Goal: Transaction & Acquisition: Purchase product/service

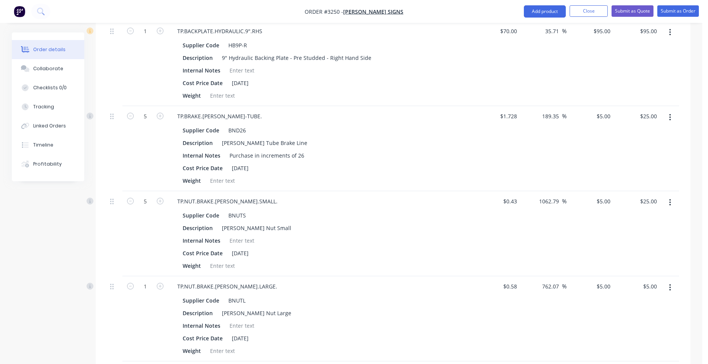
scroll to position [386, 0]
click at [550, 121] on input "189.35" at bounding box center [552, 115] width 21 height 11
click at [557, 203] on input "1062.79" at bounding box center [551, 200] width 24 height 11
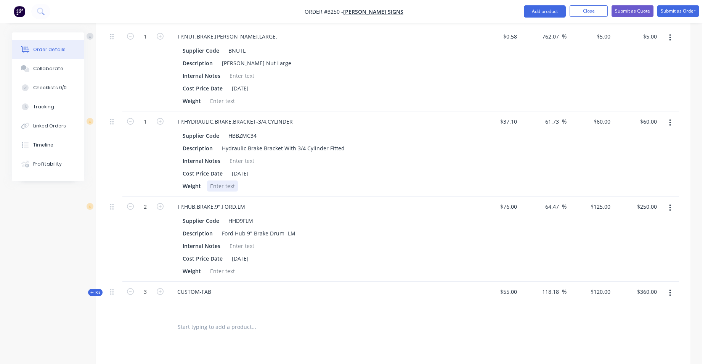
scroll to position [653, 0]
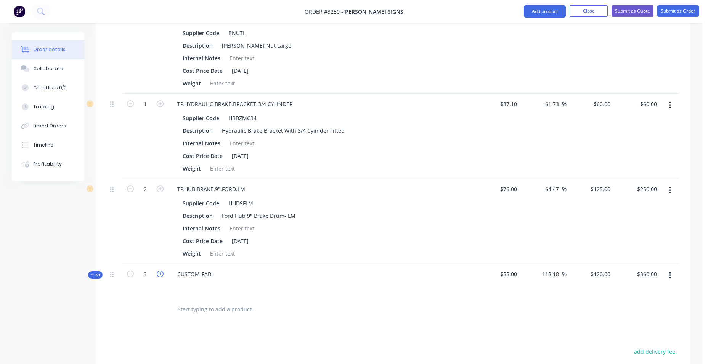
click at [158, 275] on icon "button" at bounding box center [160, 273] width 7 height 7
type input "4"
type input "$480.00"
click at [158, 275] on icon "button" at bounding box center [160, 273] width 7 height 7
type input "5"
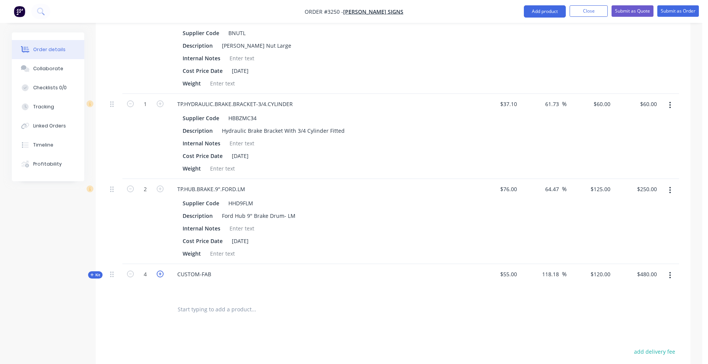
type input "$600.00"
click at [158, 275] on icon "button" at bounding box center [160, 273] width 7 height 7
type input "6"
type input "$720.00"
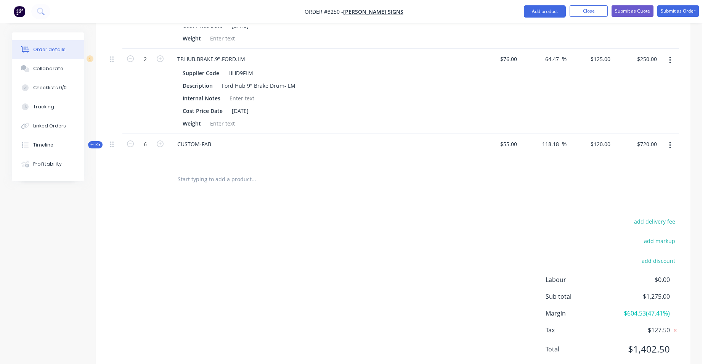
scroll to position [806, 0]
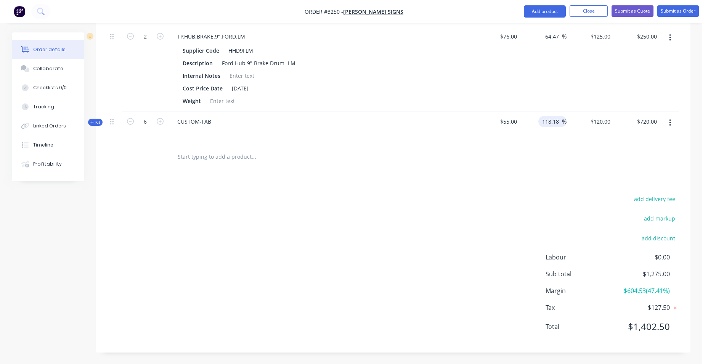
click at [555, 122] on input "118.18" at bounding box center [552, 121] width 21 height 11
drag, startPoint x: 541, startPoint y: 121, endPoint x: 577, endPoint y: 119, distance: 35.9
click at [576, 120] on div "Kit 6 CUSTOM-FAB $55.00 118.18 118.18 % $120.00 $120.00 $720.00 $720.00" at bounding box center [393, 127] width 572 height 33
type input "100"
type input "$110.00"
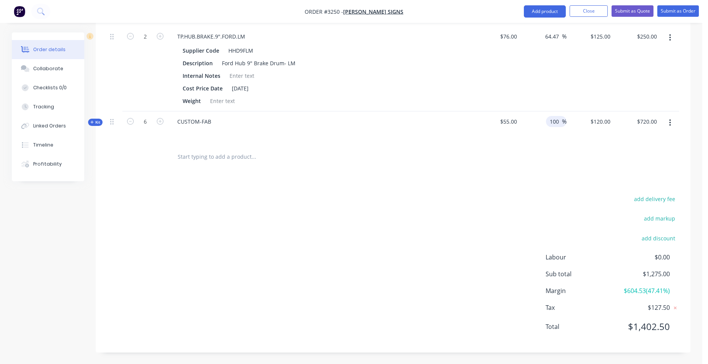
type input "$660.00"
click at [584, 92] on div "$125.00 $125.00" at bounding box center [590, 68] width 47 height 85
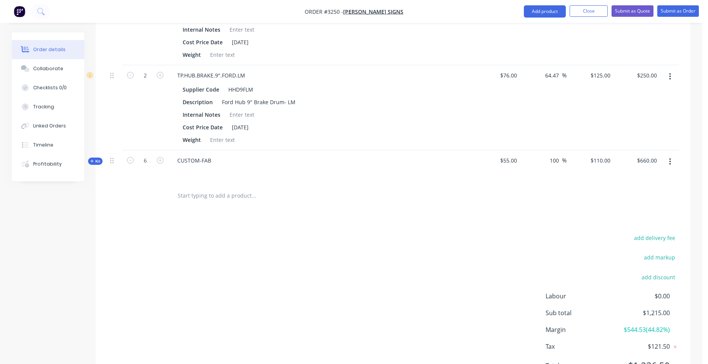
scroll to position [730, 0]
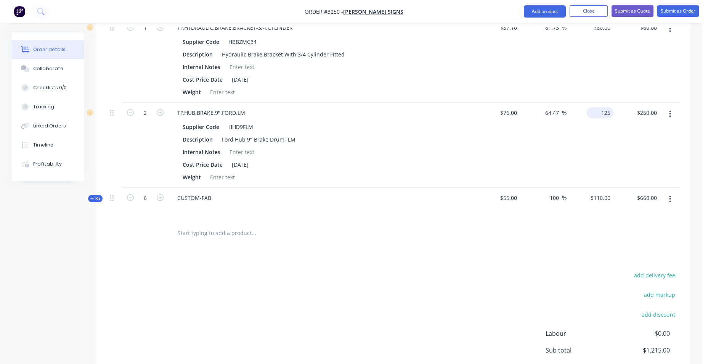
click at [602, 114] on input "125" at bounding box center [602, 112] width 24 height 11
type input "120"
type input "57.89"
type input "$120.00"
type input "$240.00"
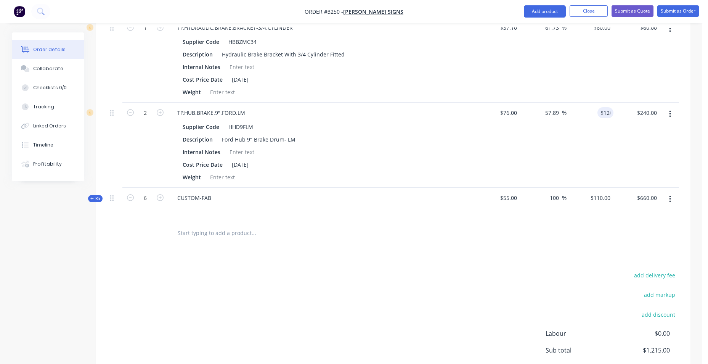
click at [646, 85] on div "$60.00 $60.00" at bounding box center [637, 60] width 47 height 85
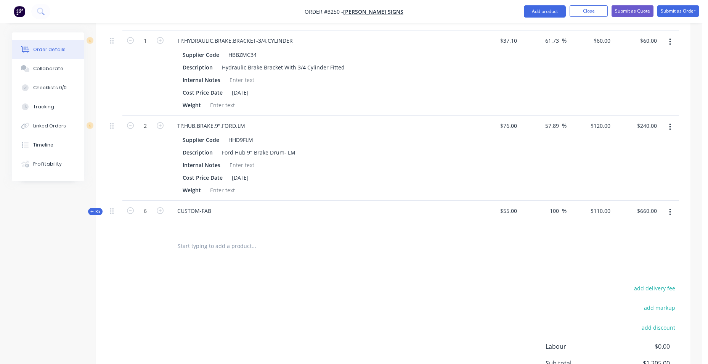
scroll to position [806, 0]
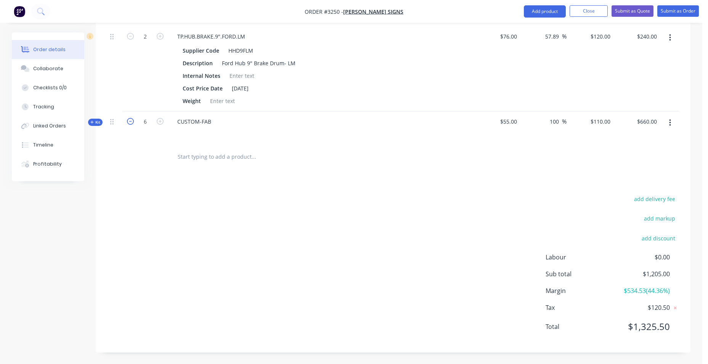
click at [132, 124] on icon "button" at bounding box center [130, 121] width 7 height 7
type input "5"
type input "$550.00"
click at [339, 229] on div "add delivery fee add markup add discount Labour $0.00 Sub total $1,095.00 Margi…" at bounding box center [393, 267] width 572 height 147
click at [600, 121] on div "110 $110.00" at bounding box center [600, 121] width 27 height 11
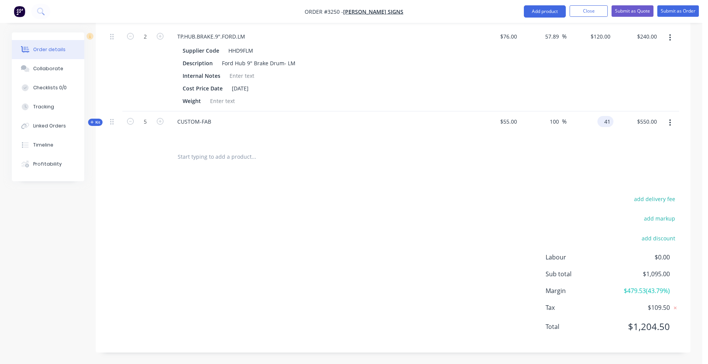
type input "4"
type input "100"
type input "81.82"
type input "$100.00"
type input "$500.00"
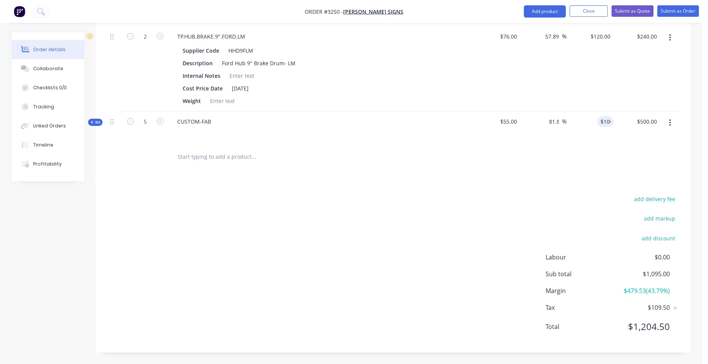
click at [623, 94] on div "$240.00 $240.00" at bounding box center [637, 68] width 47 height 85
click at [629, 12] on button "Submit as Quote" at bounding box center [633, 10] width 42 height 11
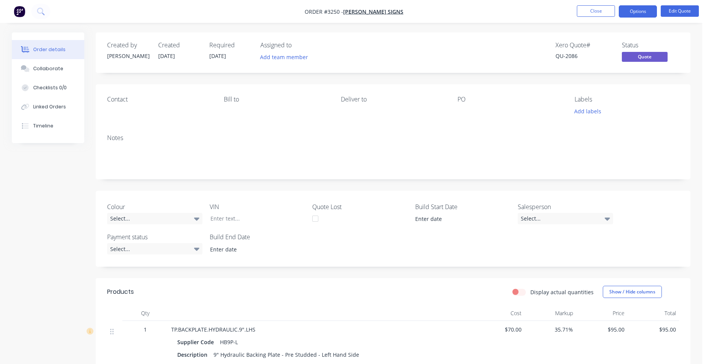
click at [19, 11] on img "button" at bounding box center [19, 11] width 11 height 11
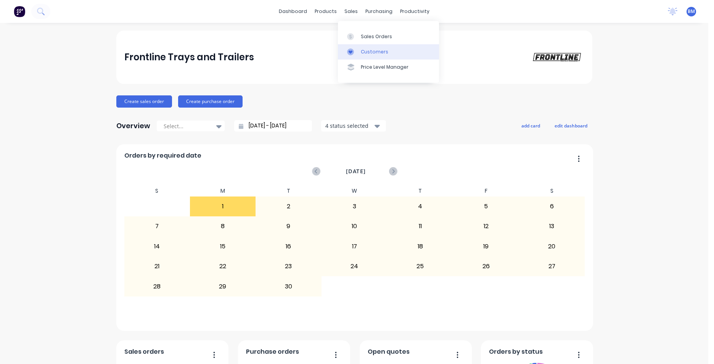
click at [359, 46] on link "Customers" at bounding box center [388, 51] width 101 height 15
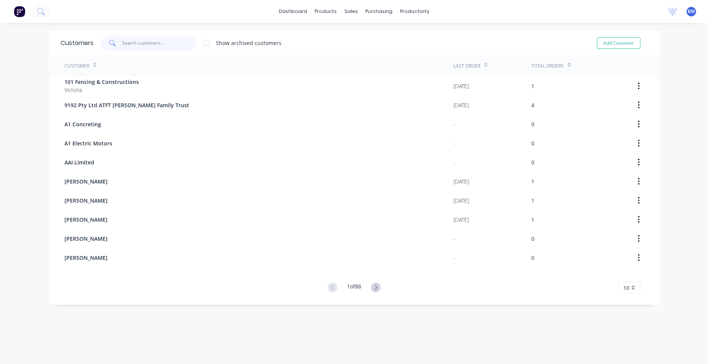
click at [126, 46] on input "text" at bounding box center [159, 42] width 74 height 15
drag, startPoint x: 127, startPoint y: 44, endPoint x: 627, endPoint y: 42, distance: 500.8
click at [627, 42] on button "Add Customer" at bounding box center [618, 42] width 43 height 11
select select "AU"
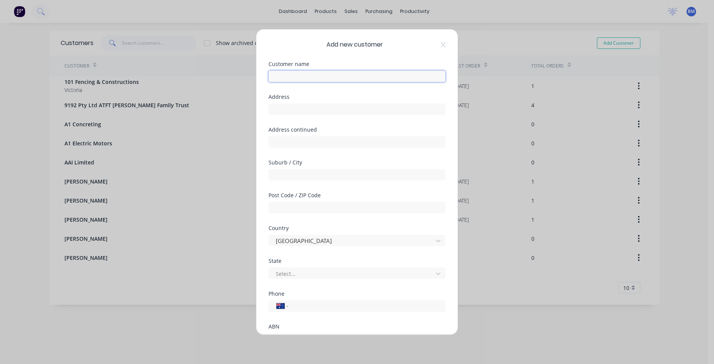
click at [361, 79] on input "text" at bounding box center [357, 76] width 177 height 11
paste input ": [PERSON_NAME]"
drag, startPoint x: 276, startPoint y: 77, endPoint x: 269, endPoint y: 77, distance: 7.2
click at [269, 77] on input ": [PERSON_NAME]" at bounding box center [357, 76] width 177 height 11
type input "[PERSON_NAME]"
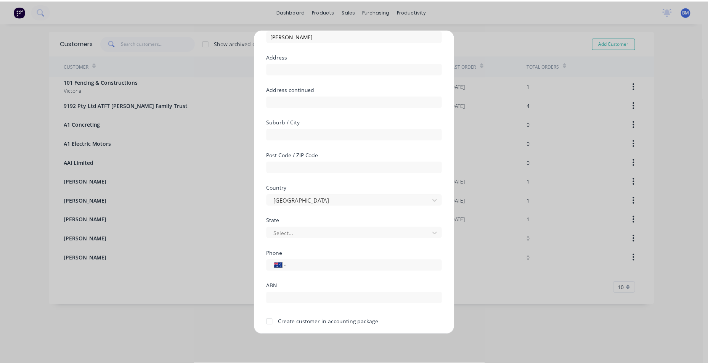
scroll to position [67, 0]
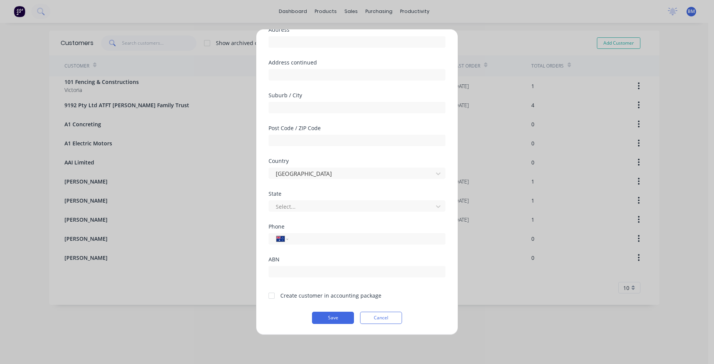
drag, startPoint x: 270, startPoint y: 294, endPoint x: 280, endPoint y: 308, distance: 17.1
click at [271, 293] on div at bounding box center [271, 295] width 15 height 15
click at [318, 318] on button "Save" at bounding box center [333, 318] width 42 height 12
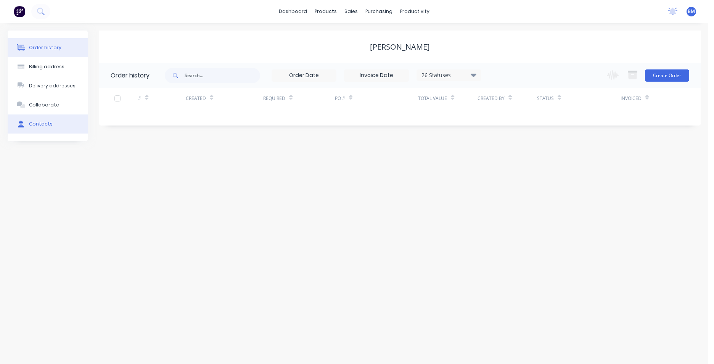
click at [53, 121] on button "Contacts" at bounding box center [48, 123] width 80 height 19
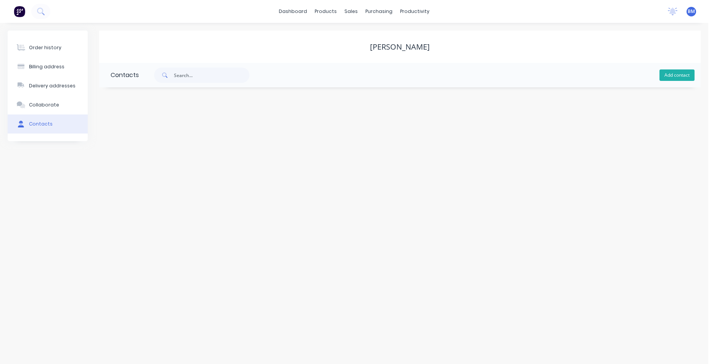
click at [665, 74] on button "Add contact" at bounding box center [677, 74] width 35 height 11
select select "AU"
paste input "mailto:[EMAIL_ADDRESS][DOMAIN_NAME]"
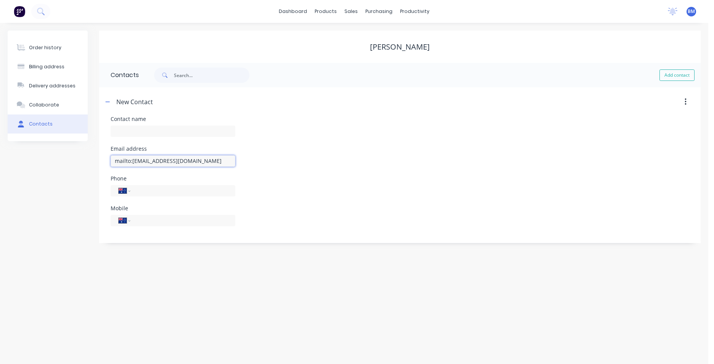
drag, startPoint x: 131, startPoint y: 161, endPoint x: 63, endPoint y: 166, distance: 68.5
click at [66, 164] on div "Order history Billing address Delivery addresses Collaborate Contacts [PERSON_N…" at bounding box center [354, 137] width 693 height 212
type input "[EMAIL_ADDRESS][DOMAIN_NAME]"
drag, startPoint x: 139, startPoint y: 124, endPoint x: 140, endPoint y: 132, distance: 8.0
click at [140, 125] on div "Required" at bounding box center [173, 138] width 125 height 28
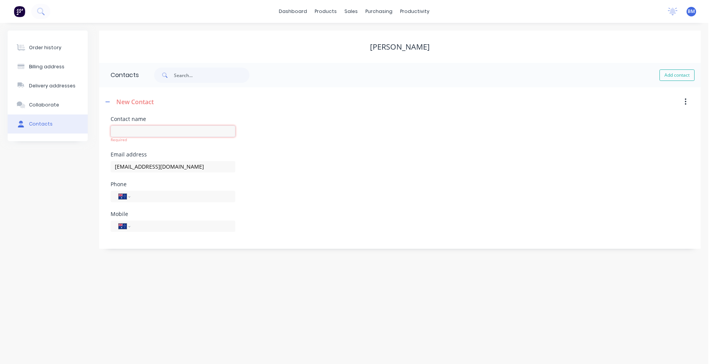
click at [138, 133] on input "text" at bounding box center [173, 130] width 125 height 11
paste input "[PERSON_NAME]"
type input "[PERSON_NAME]"
click at [191, 200] on div "International [GEOGRAPHIC_DATA] [GEOGRAPHIC_DATA] [GEOGRAPHIC_DATA] [GEOGRAPHIC…" at bounding box center [173, 200] width 125 height 23
select select "AU"
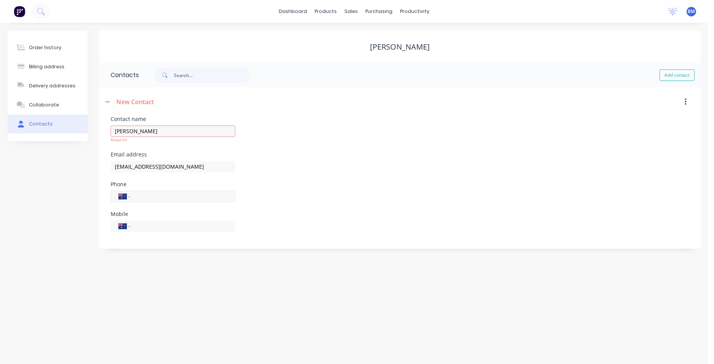
select select "AU"
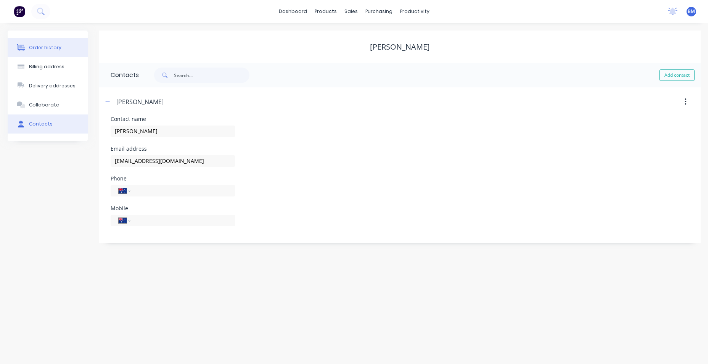
click at [55, 45] on div "Order history" at bounding box center [45, 47] width 32 height 7
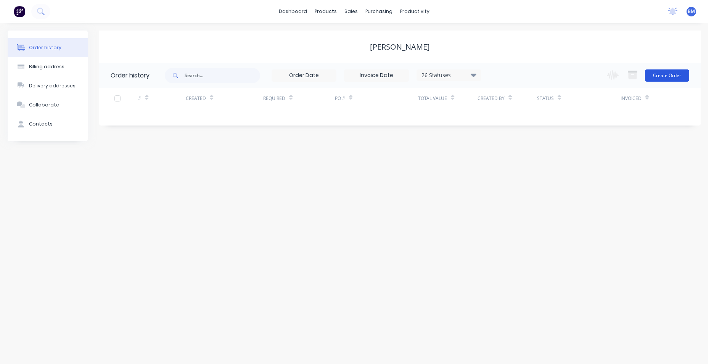
click at [673, 76] on button "Create Order" at bounding box center [667, 75] width 44 height 12
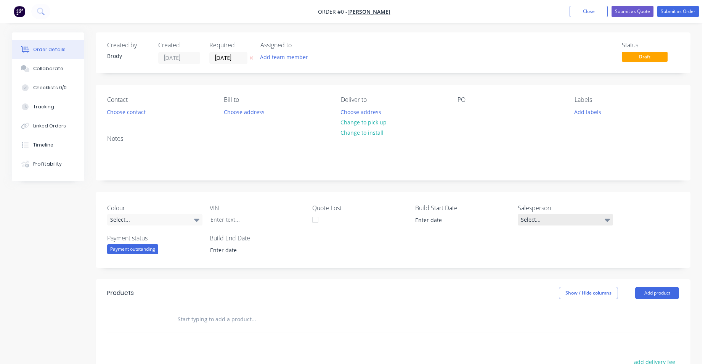
click at [606, 216] on icon at bounding box center [607, 220] width 5 height 8
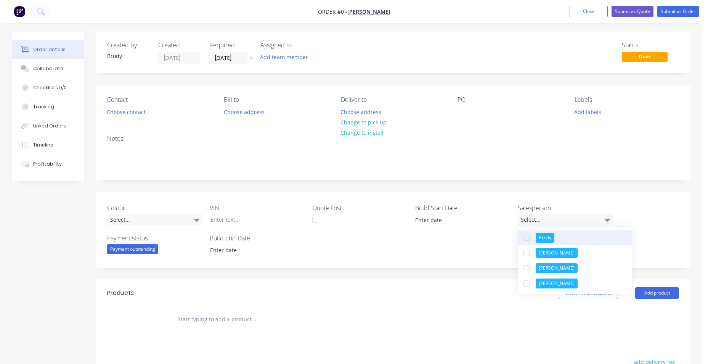
click at [590, 236] on button "Brody" at bounding box center [575, 237] width 114 height 15
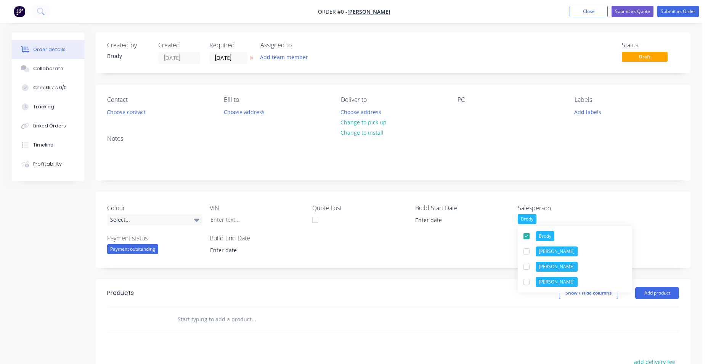
click at [616, 211] on div "Order details Collaborate Checklists 0/0 Tracking Linked Orders Timeline Profit…" at bounding box center [351, 279] width 694 height 494
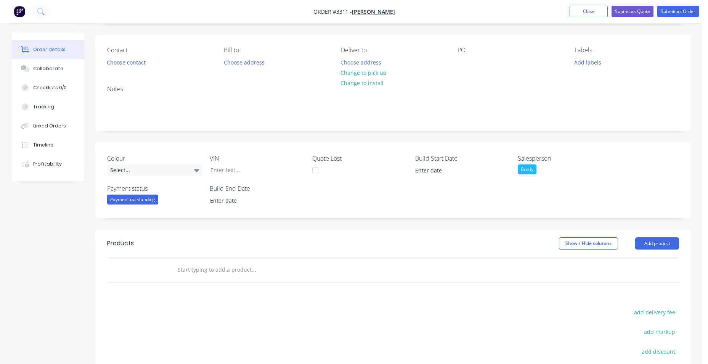
scroll to position [114, 0]
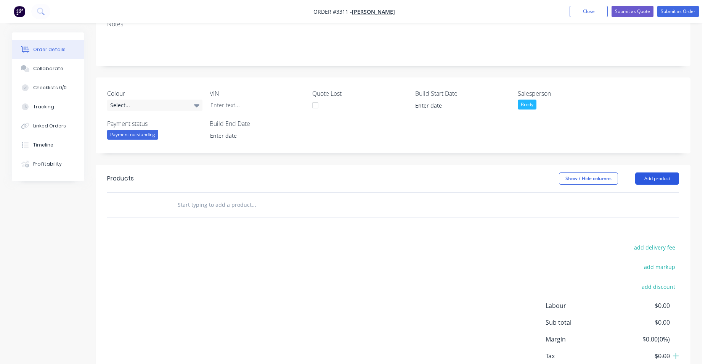
click at [665, 181] on button "Add product" at bounding box center [657, 178] width 44 height 12
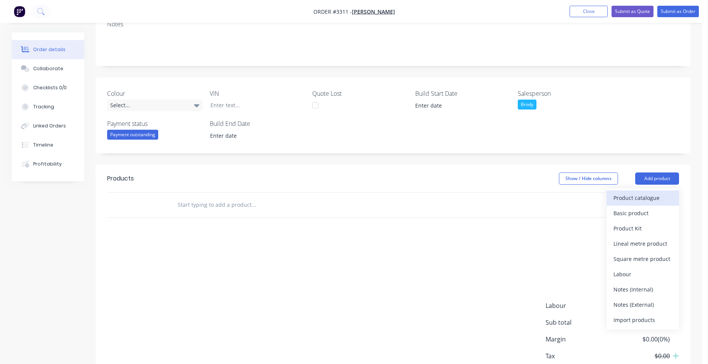
click at [638, 199] on div "Product catalogue" at bounding box center [643, 197] width 59 height 11
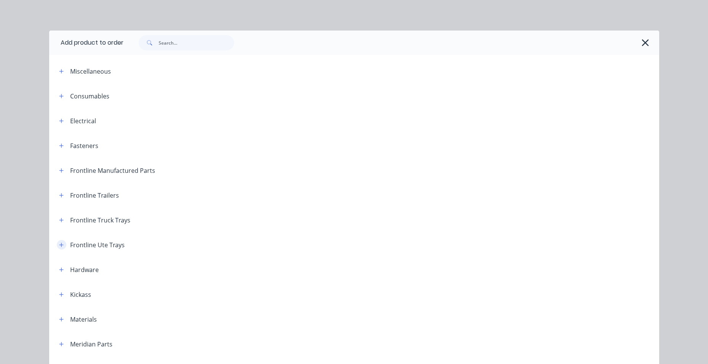
click at [59, 243] on icon "button" at bounding box center [61, 244] width 5 height 5
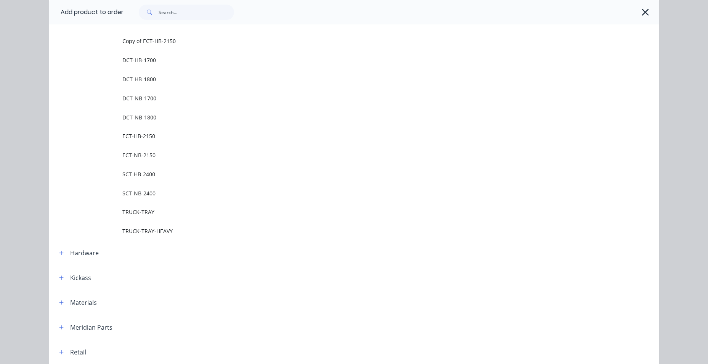
scroll to position [229, 0]
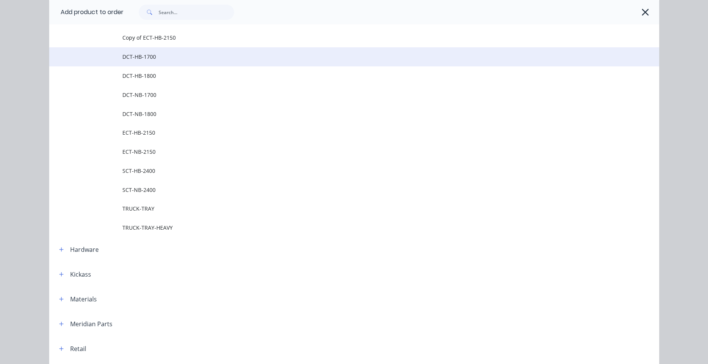
click at [220, 58] on span "DCT-HB-1700" at bounding box center [336, 57] width 429 height 8
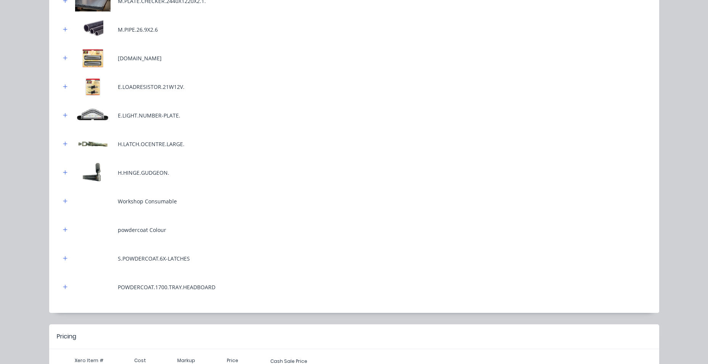
scroll to position [377, 0]
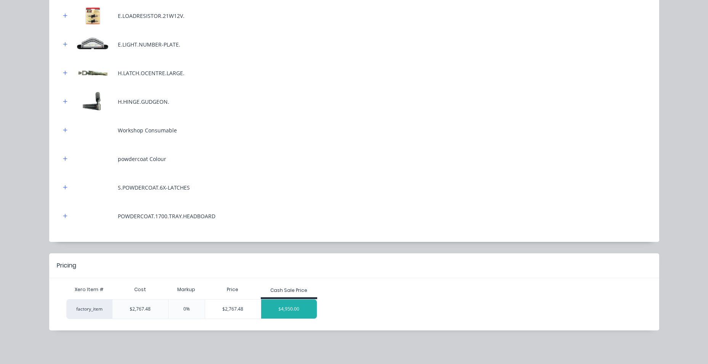
click at [286, 309] on div "$4,950.00" at bounding box center [289, 308] width 56 height 19
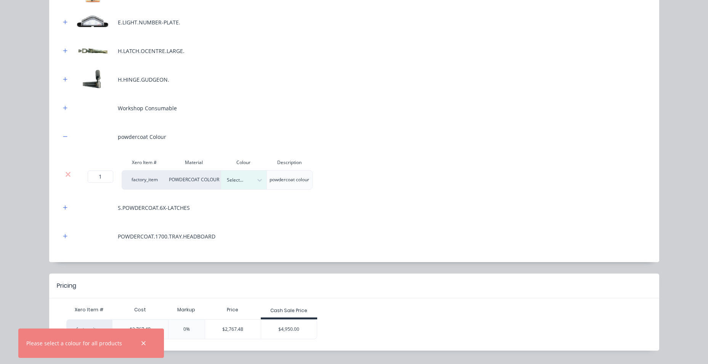
scroll to position [420, 0]
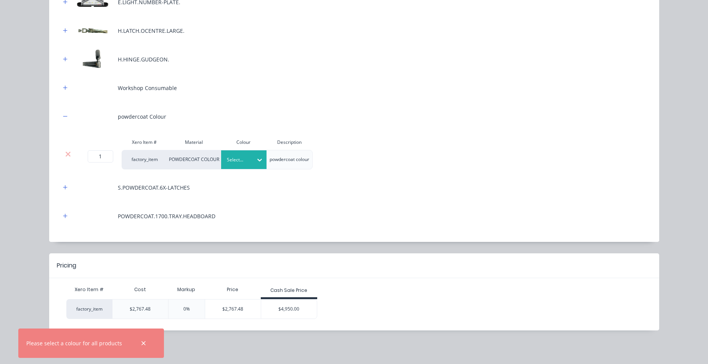
drag, startPoint x: 245, startPoint y: 151, endPoint x: 245, endPoint y: 156, distance: 4.6
click at [245, 153] on div "Select..." at bounding box center [244, 159] width 46 height 19
click at [95, 310] on div "Elements Black" at bounding box center [47, 317] width 95 height 14
click at [285, 312] on div "$4,950.00" at bounding box center [289, 308] width 56 height 19
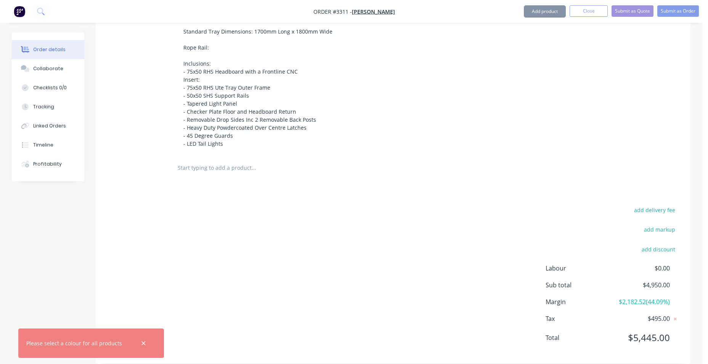
scroll to position [363, 0]
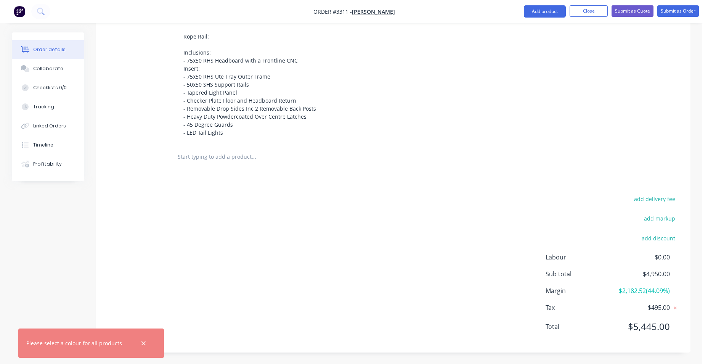
click at [248, 163] on input "text" at bounding box center [253, 156] width 153 height 15
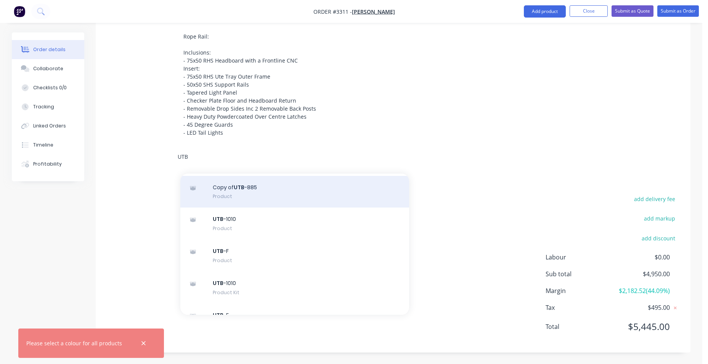
scroll to position [76, 0]
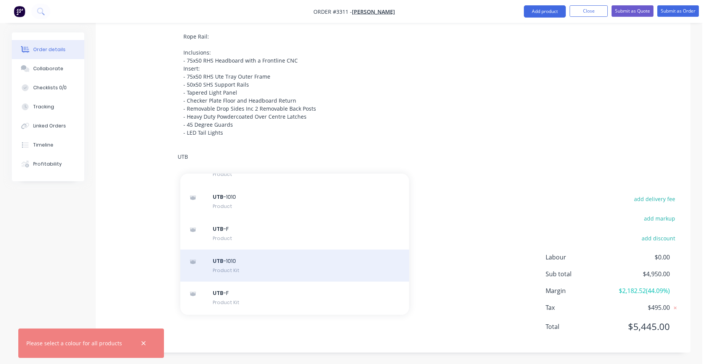
type input "UTB"
click at [281, 260] on div "UTB -1010 Product Kit" at bounding box center [294, 265] width 229 height 32
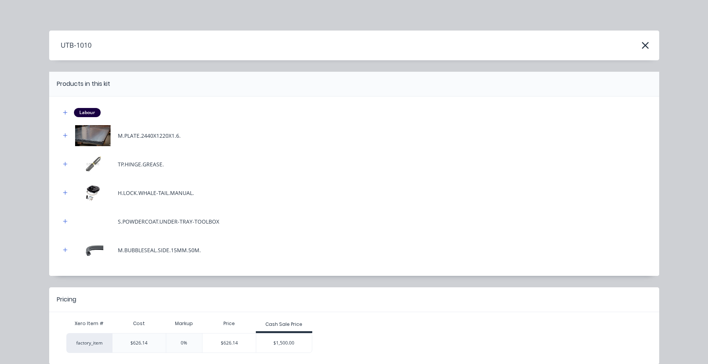
scroll to position [34, 0]
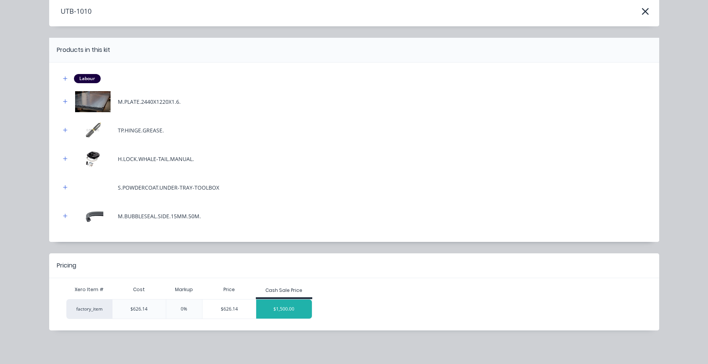
click at [286, 308] on div "$1,500.00" at bounding box center [284, 308] width 56 height 19
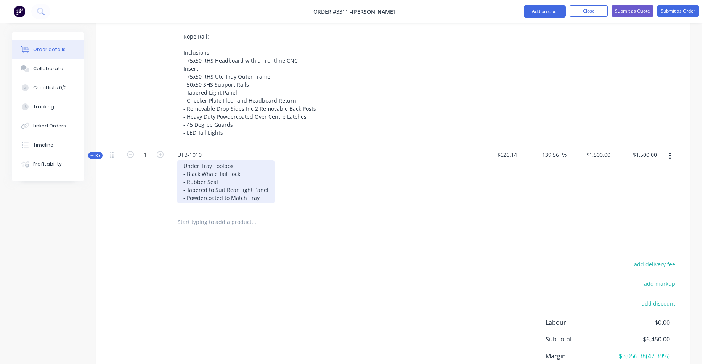
click at [236, 167] on div "Under Tray Toolbox - Black Whale Tail Lock - Rubber Seal - Tapered to Suit Rear…" at bounding box center [225, 181] width 97 height 43
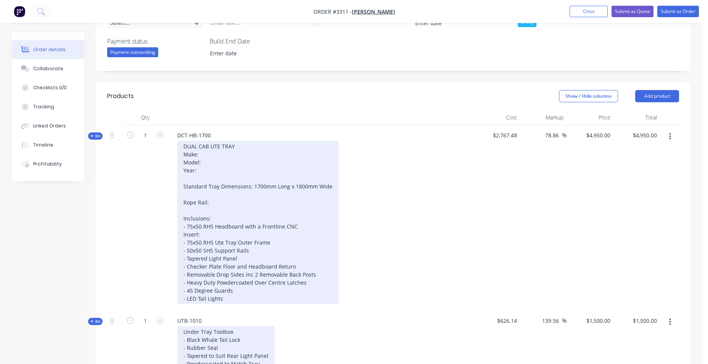
scroll to position [210, 0]
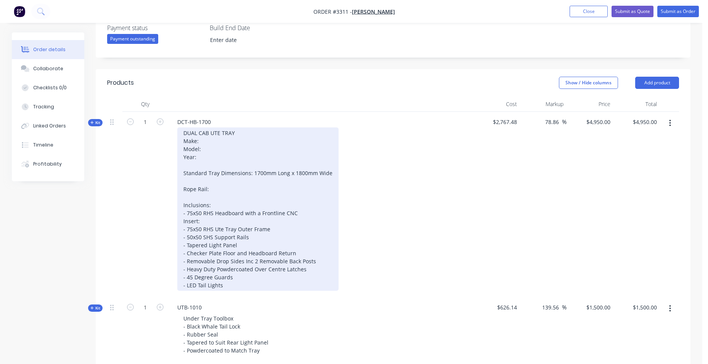
click at [219, 136] on div "DUAL CAB UTE TRAY Make: Model: Year: Standard Tray Dimensions: 1700mm Long x 18…" at bounding box center [257, 208] width 161 height 163
click at [211, 141] on div "DUAL CAB UTE TRAY Make: Model: Year: Standard Tray Dimensions: 1700mm Long x 18…" at bounding box center [257, 208] width 161 height 163
click at [240, 148] on div "DUAL CAB UTE TRAY Make: TOYOTA Model: Year: Standard Tray Dimensions: 1700mm Lo…" at bounding box center [257, 208] width 161 height 163
click at [219, 159] on div "DUAL CAB UTE TRAY Make: TOYOTA Model: HILUX SR Year: Standard Tray Dimensions: …" at bounding box center [257, 208] width 161 height 163
click at [225, 188] on div "DUAL CAB UTE TRAY Make: TOYOTA Model: HILUX SR Year: TBC Standard Tray Dimensio…" at bounding box center [257, 208] width 161 height 163
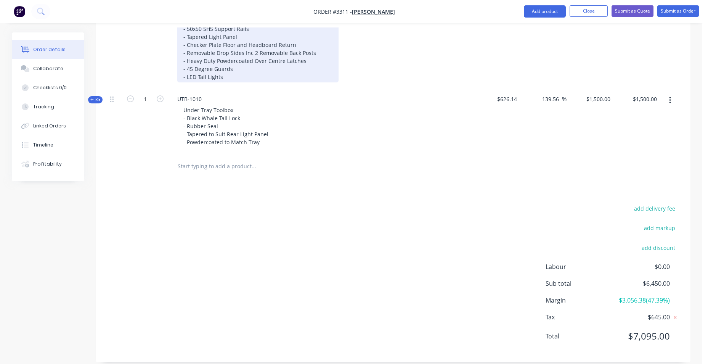
scroll to position [428, 0]
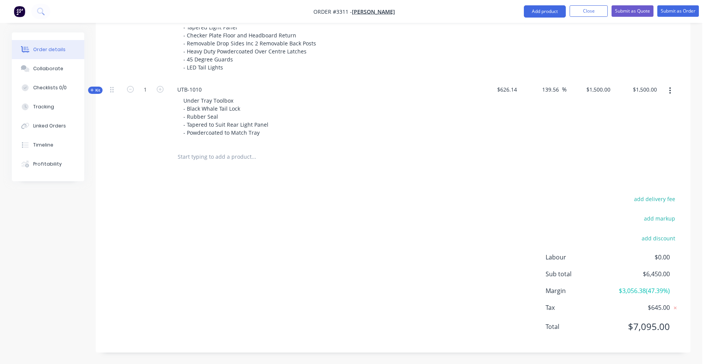
click at [186, 161] on input "text" at bounding box center [253, 156] width 153 height 15
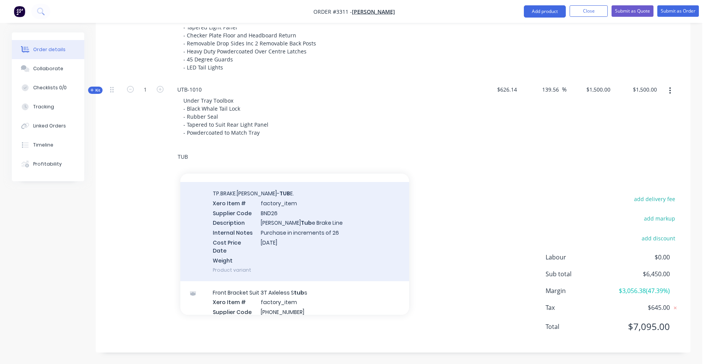
scroll to position [191, 0]
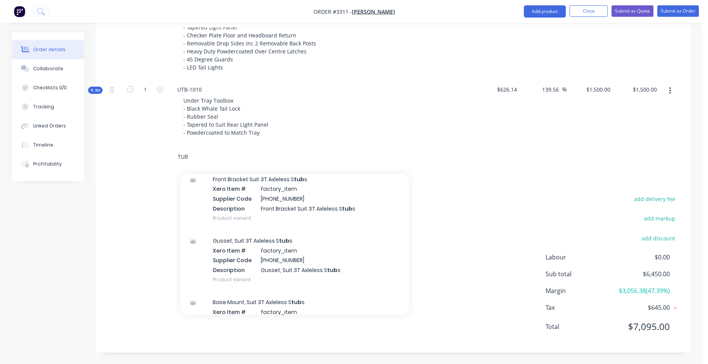
drag, startPoint x: 185, startPoint y: 160, endPoint x: 133, endPoint y: 162, distance: 51.9
click at [133, 162] on div "TUB Add TUB to order 12" Unihib Braked S tub s To Suit Xero Item # factory_item…" at bounding box center [393, 157] width 572 height 25
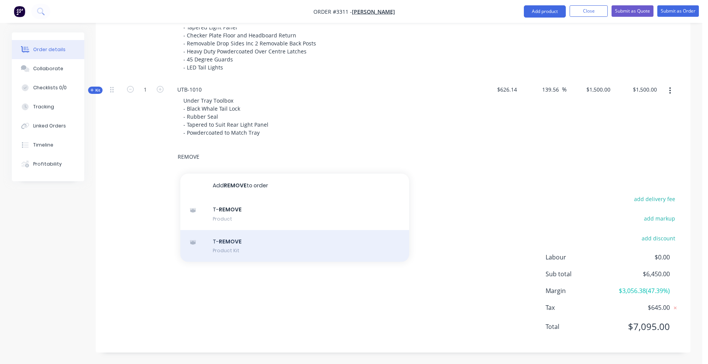
type input "REMOVE"
click at [285, 246] on div "T- REMOVE Product Kit" at bounding box center [294, 246] width 229 height 32
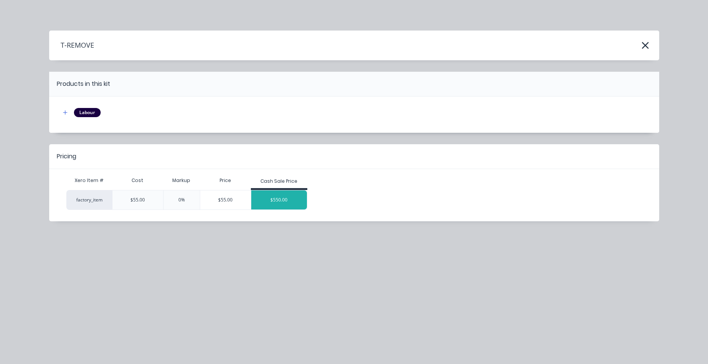
click at [269, 201] on div "$550.00" at bounding box center [279, 199] width 56 height 19
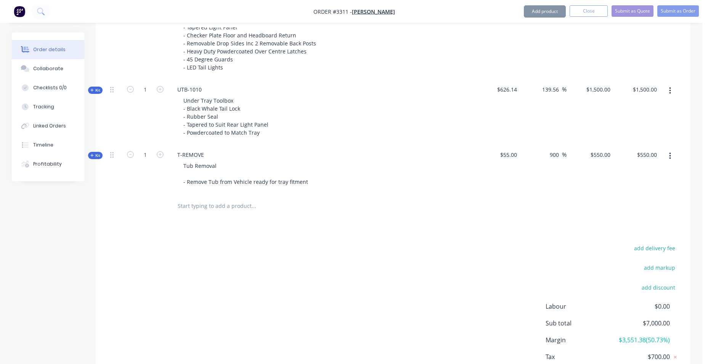
click at [208, 206] on input "text" at bounding box center [253, 205] width 153 height 15
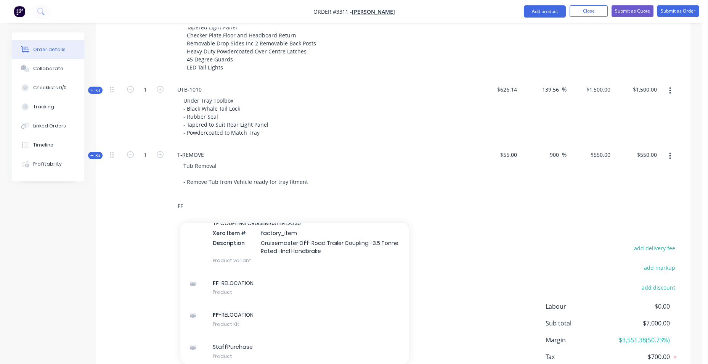
scroll to position [343, 0]
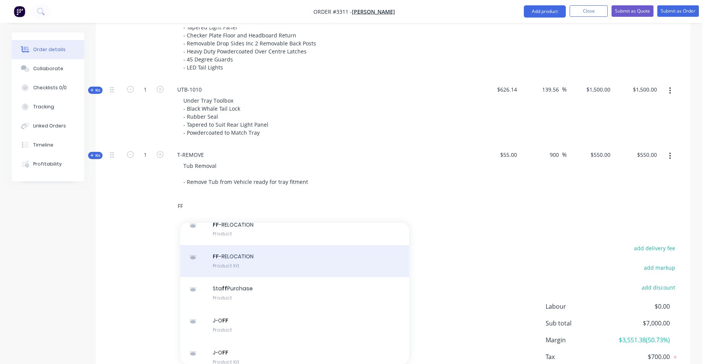
type input "FF"
click at [253, 245] on div "FF -RELOCATION Product Kit" at bounding box center [294, 261] width 229 height 32
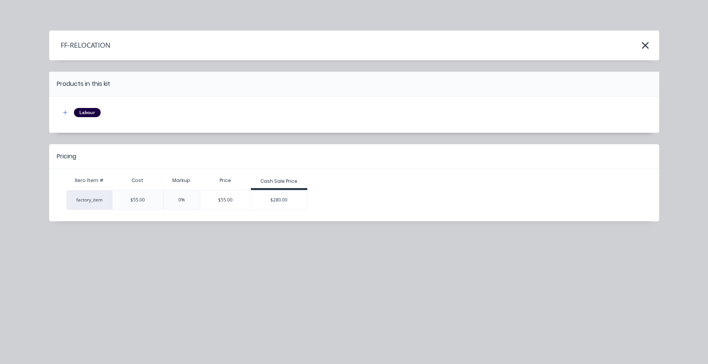
click at [267, 200] on div "$280.00" at bounding box center [279, 199] width 56 height 19
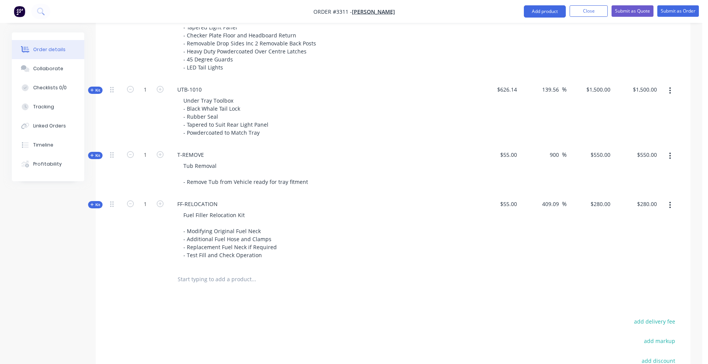
click at [193, 280] on input "text" at bounding box center [253, 279] width 153 height 15
type input "T-FIT"
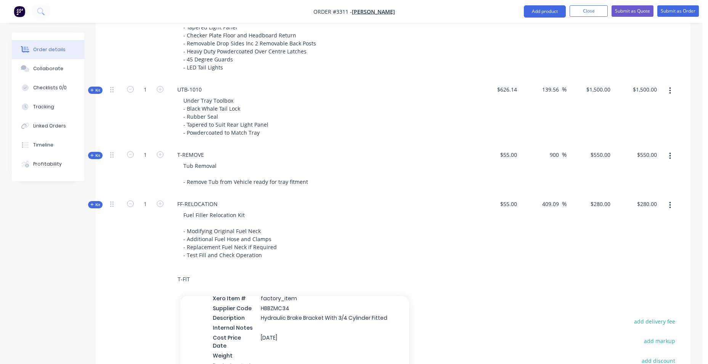
scroll to position [114, 0]
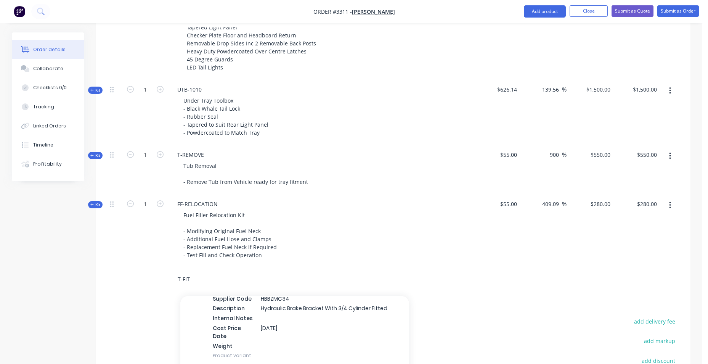
drag, startPoint x: 222, startPoint y: 275, endPoint x: 134, endPoint y: 282, distance: 88.4
click at [134, 282] on div "T-FIT Add T-FIT to order Electric Backplate 12" Xero Item # factory_item Suppli…" at bounding box center [393, 279] width 572 height 25
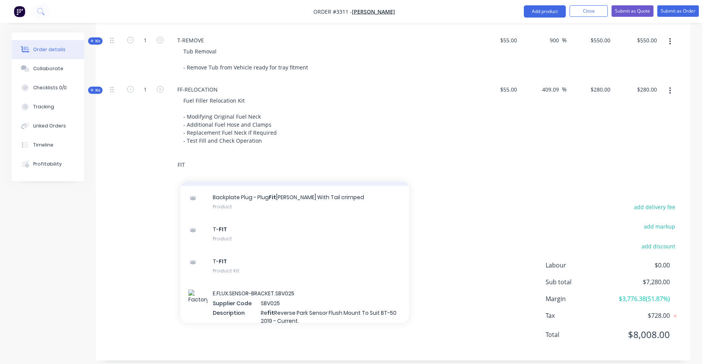
scroll to position [572, 0]
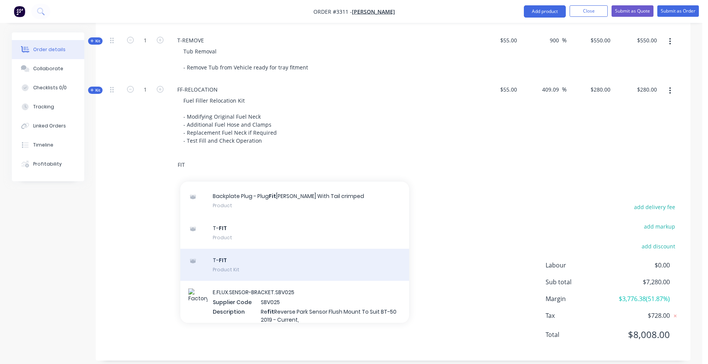
type input "FIT"
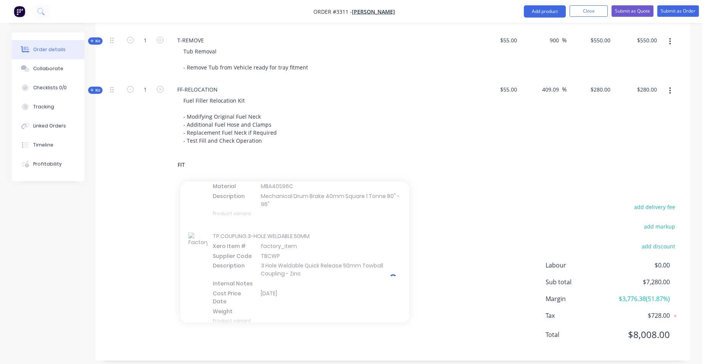
click at [242, 225] on div at bounding box center [294, 278] width 229 height 107
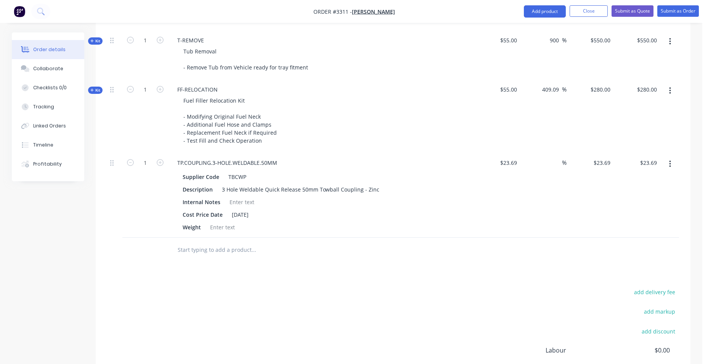
click at [671, 166] on icon "button" at bounding box center [670, 164] width 2 height 8
drag, startPoint x: 648, startPoint y: 229, endPoint x: 648, endPoint y: 224, distance: 5.4
click at [653, 225] on div "Delete" at bounding box center [643, 229] width 59 height 11
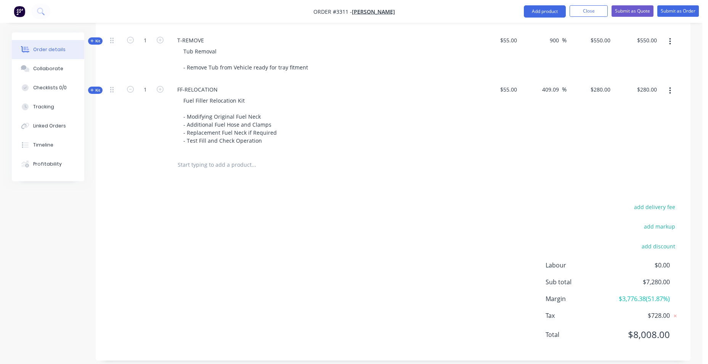
click at [234, 166] on input "text" at bounding box center [253, 164] width 153 height 15
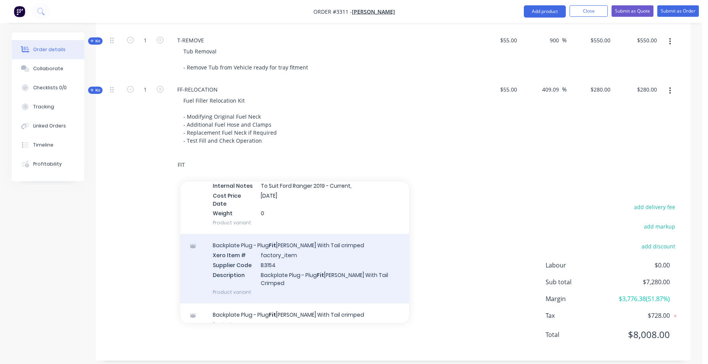
scroll to position [496, 0]
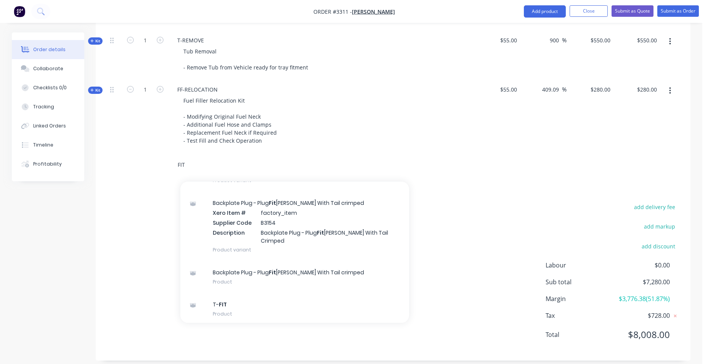
type input "FIT"
click at [285, 325] on div "T- FIT Product Kit" at bounding box center [294, 341] width 229 height 32
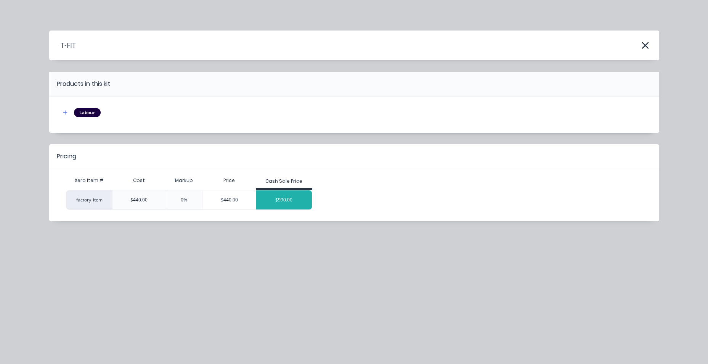
click at [294, 201] on div "$990.00" at bounding box center [284, 199] width 56 height 19
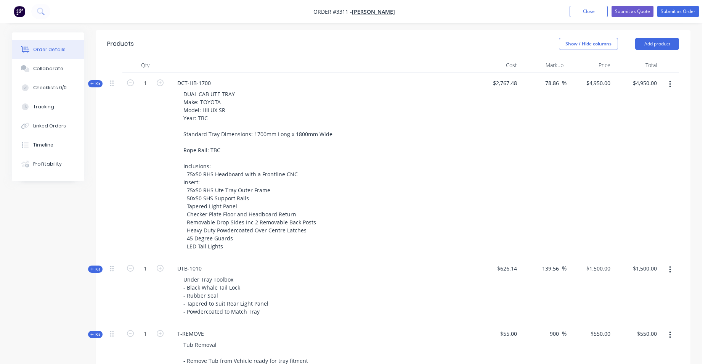
scroll to position [439, 0]
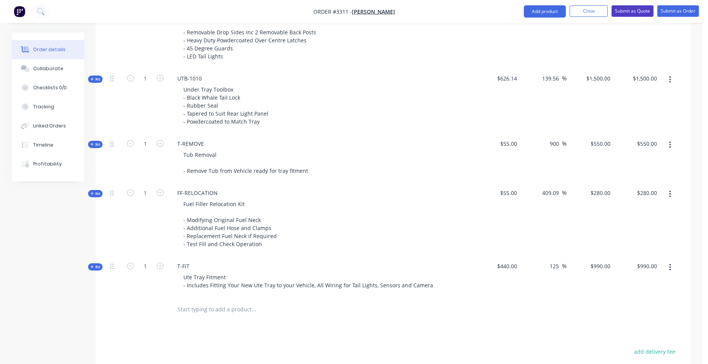
click at [623, 12] on button "Submit as Quote" at bounding box center [633, 10] width 42 height 11
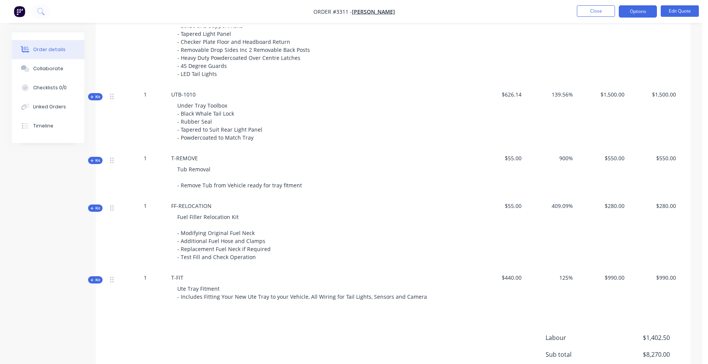
scroll to position [420, 0]
click at [646, 14] on button "Options" at bounding box center [638, 11] width 38 height 12
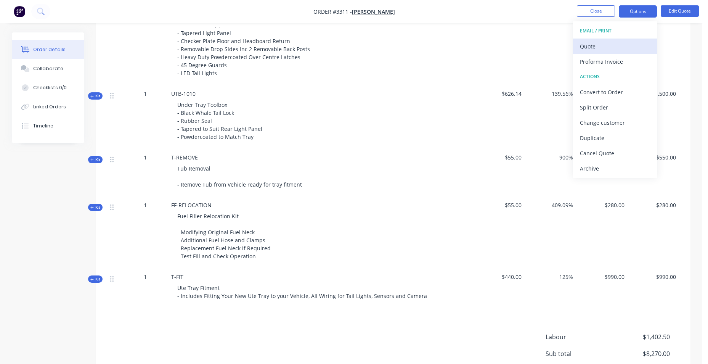
click at [628, 45] on div "Quote" at bounding box center [615, 46] width 70 height 11
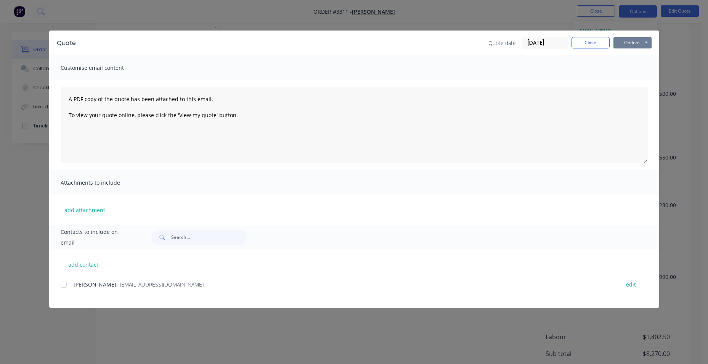
click at [628, 45] on button "Options" at bounding box center [633, 42] width 38 height 11
click at [635, 84] on button "Email" at bounding box center [638, 81] width 49 height 13
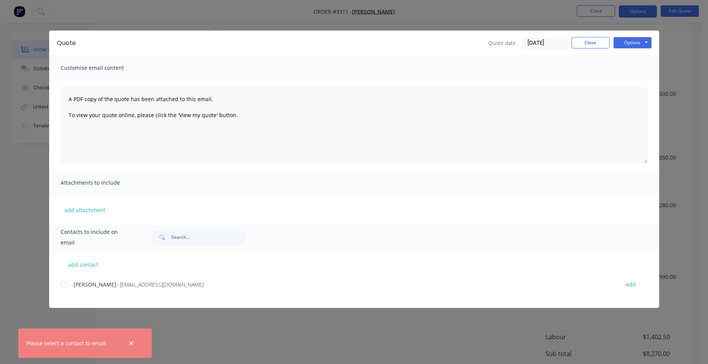
click at [66, 286] on div at bounding box center [63, 284] width 15 height 15
click at [629, 41] on button "Options" at bounding box center [633, 42] width 38 height 11
click at [643, 81] on button "Email" at bounding box center [638, 81] width 49 height 13
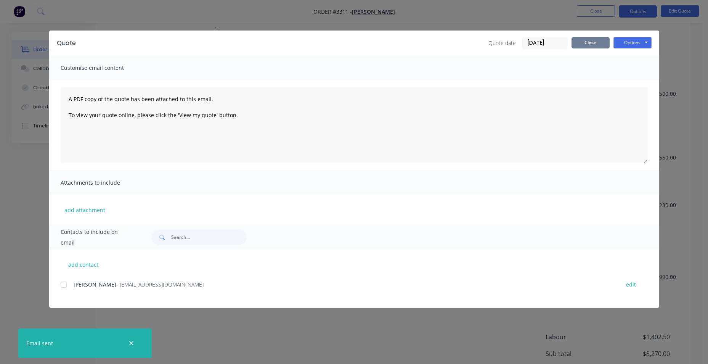
click at [603, 42] on button "Close" at bounding box center [591, 42] width 38 height 11
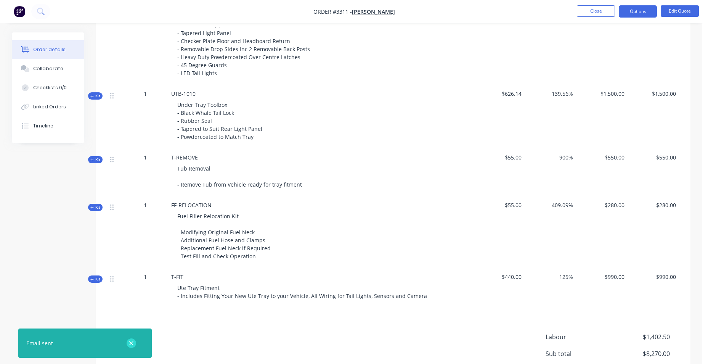
click at [131, 345] on icon "button" at bounding box center [131, 343] width 5 height 7
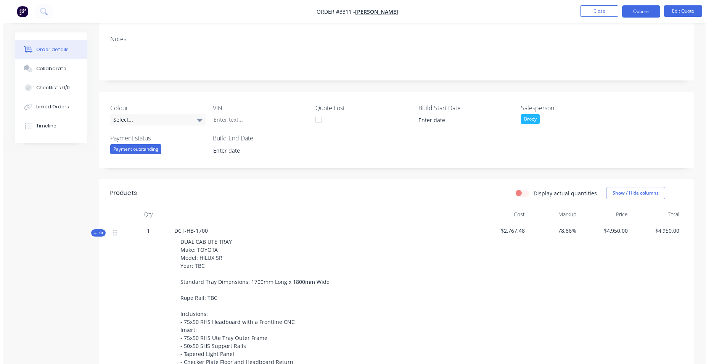
scroll to position [0, 0]
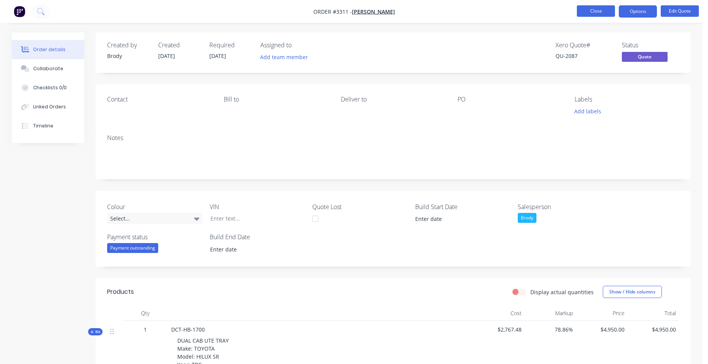
click at [598, 12] on button "Close" at bounding box center [596, 10] width 38 height 11
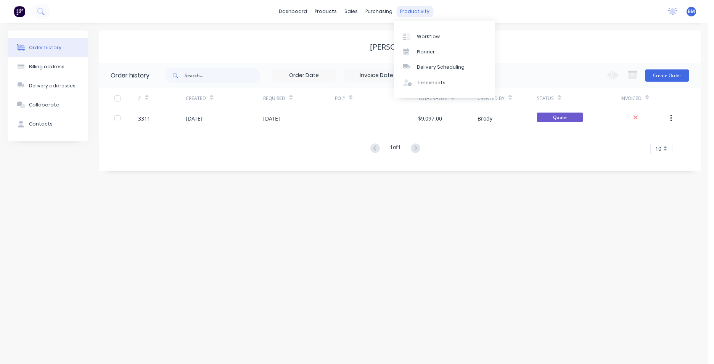
click at [410, 9] on div "productivity" at bounding box center [414, 11] width 37 height 11
click at [414, 34] on div at bounding box center [408, 36] width 11 height 7
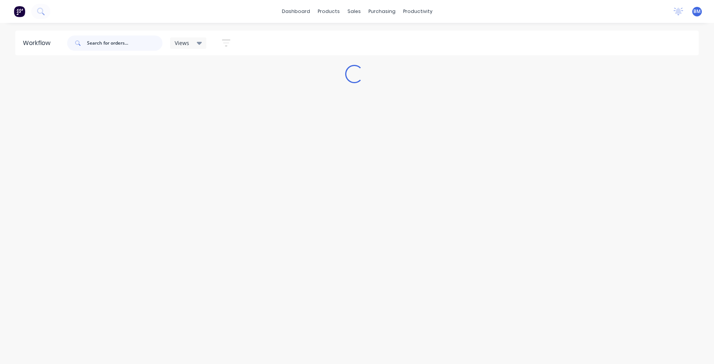
click at [151, 48] on input "text" at bounding box center [125, 42] width 76 height 15
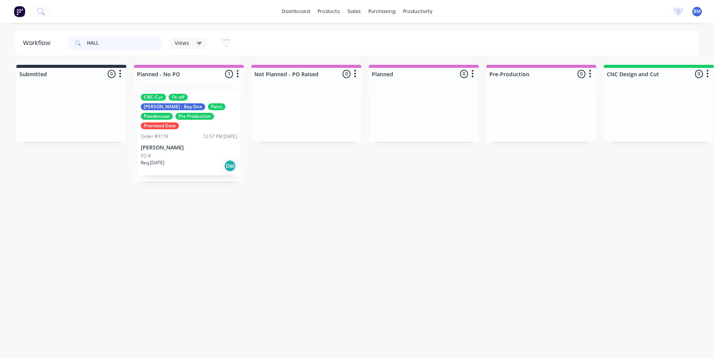
type input "HALL"
click at [184, 159] on div "Req. [DATE] Del" at bounding box center [189, 165] width 96 height 13
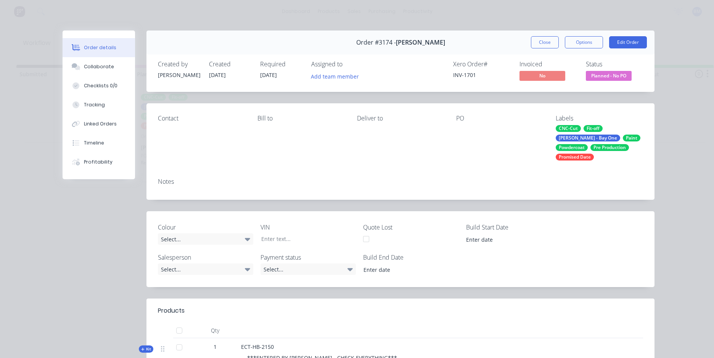
click at [534, 45] on button "Close" at bounding box center [545, 42] width 28 height 12
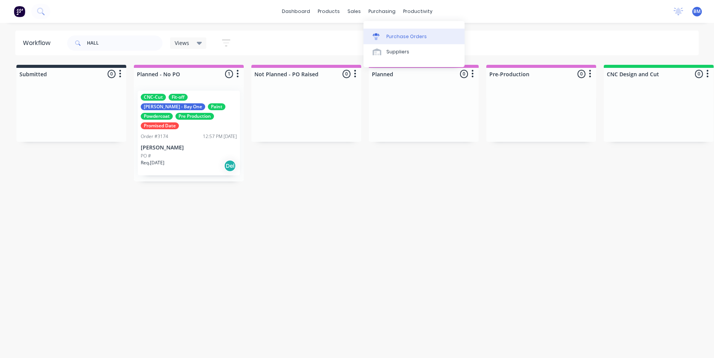
click at [390, 34] on div "Purchase Orders" at bounding box center [406, 36] width 40 height 7
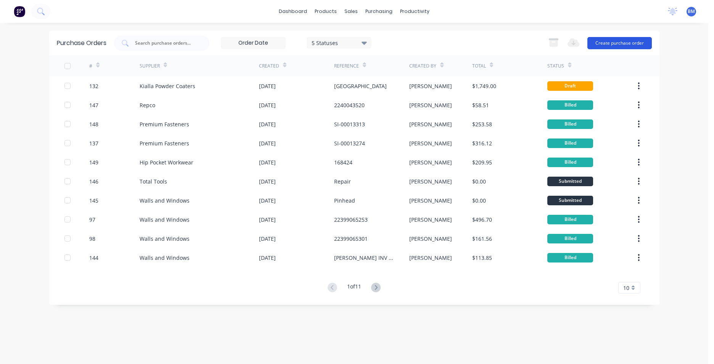
click at [614, 47] on button "Create purchase order" at bounding box center [619, 43] width 64 height 12
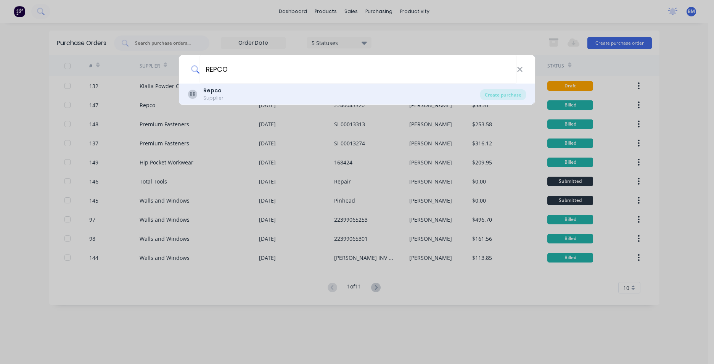
type input "REPCO"
click at [225, 93] on div "RR Repco Supplier" at bounding box center [334, 94] width 292 height 15
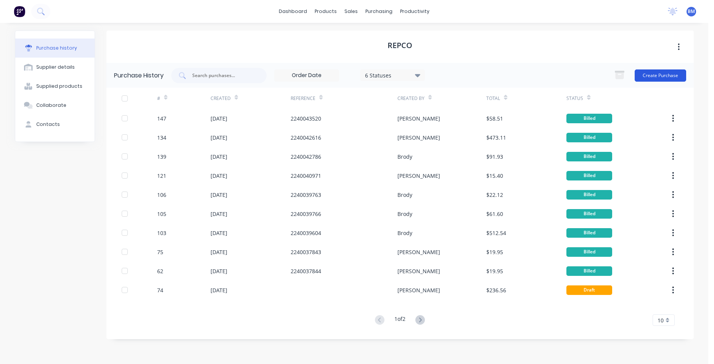
click at [680, 73] on button "Create Purchase" at bounding box center [660, 75] width 51 height 12
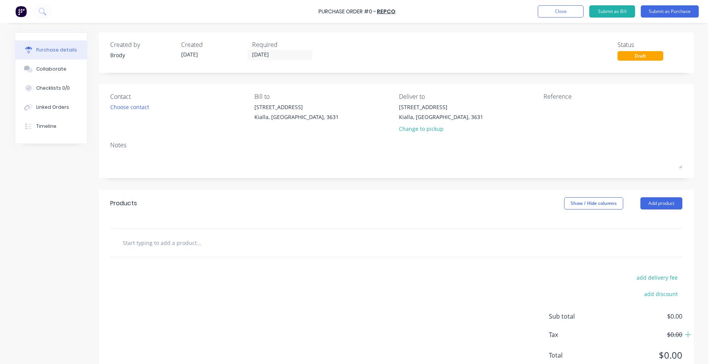
click at [133, 235] on input "text" at bounding box center [198, 242] width 153 height 15
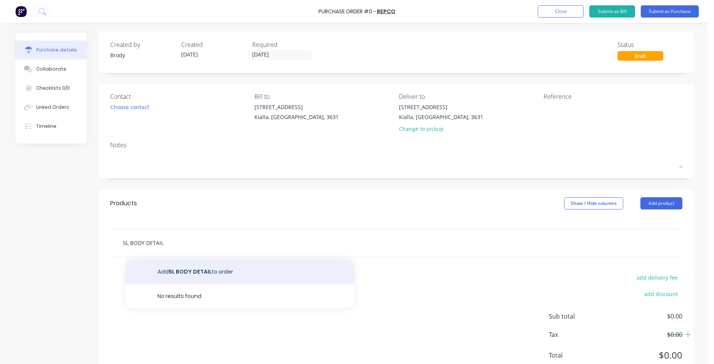
type input "5L BODY DETAIL"
click at [235, 271] on button "Add 5L BODY DETAIL to order" at bounding box center [239, 271] width 229 height 24
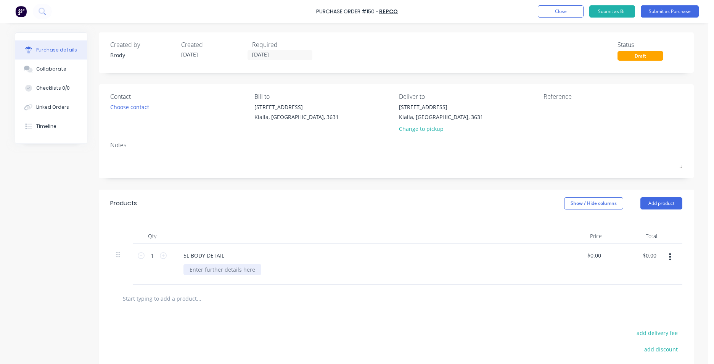
click at [227, 270] on div at bounding box center [222, 269] width 78 height 11
click at [262, 205] on div "Products Show / Hide columns Add product" at bounding box center [396, 203] width 595 height 27
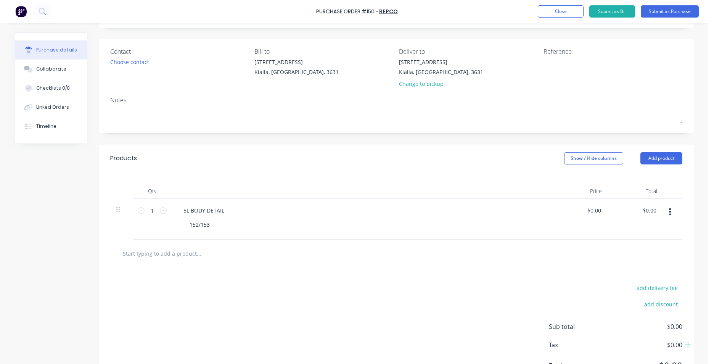
scroll to position [82, 0]
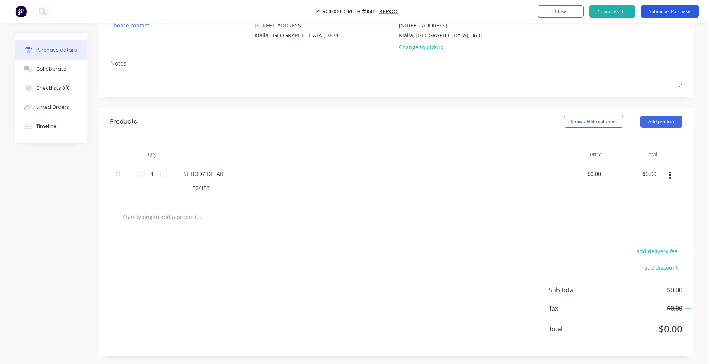
click at [674, 15] on button "Submit as Purchase" at bounding box center [670, 11] width 58 height 12
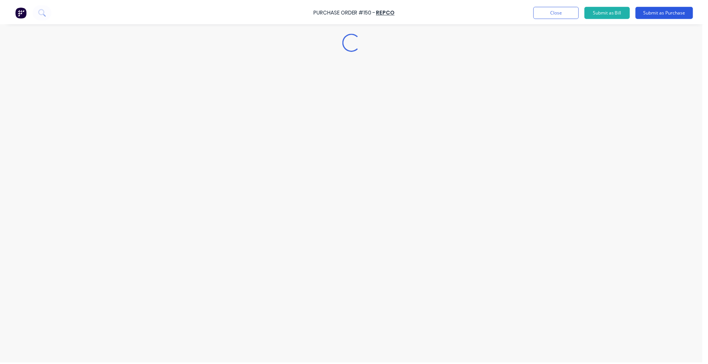
scroll to position [0, 0]
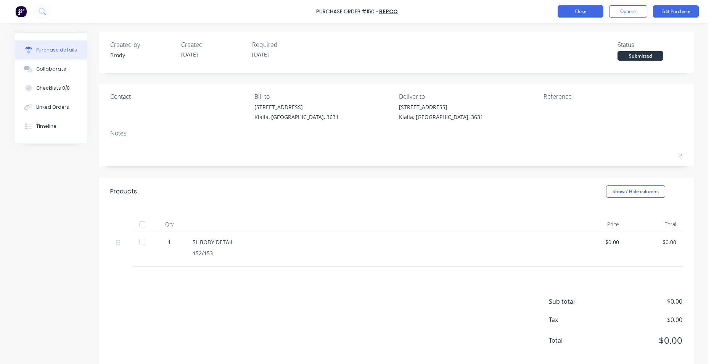
click at [572, 15] on button "Close" at bounding box center [581, 11] width 46 height 12
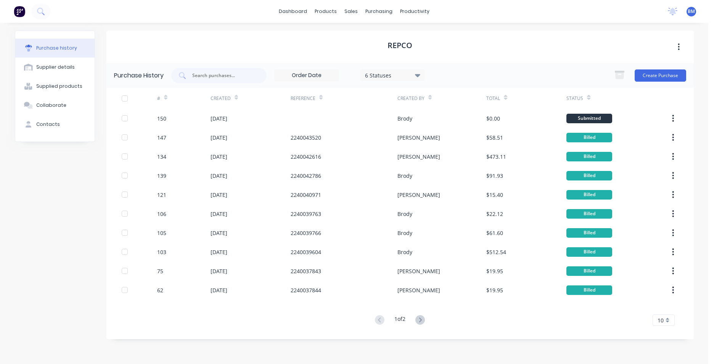
click at [204, 51] on div "Repco" at bounding box center [399, 47] width 587 height 32
click at [641, 76] on button "Create Purchase" at bounding box center [660, 75] width 51 height 12
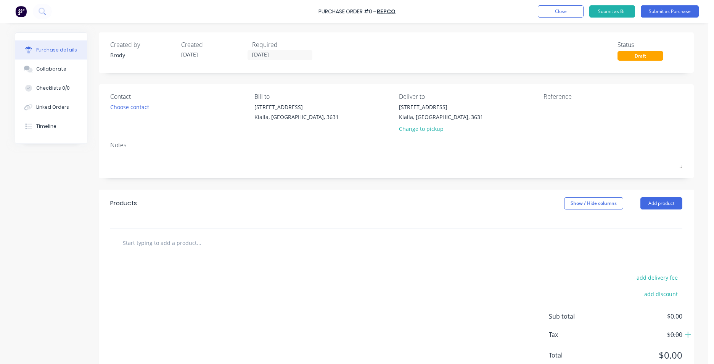
drag, startPoint x: 24, startPoint y: 14, endPoint x: 32, endPoint y: 13, distance: 7.6
click at [26, 14] on img at bounding box center [20, 11] width 11 height 11
click at [9, 12] on div "Purchase Order #0 - Repco Add product Close Submit as Bill Submit as Purchase" at bounding box center [357, 11] width 714 height 23
click at [26, 13] on img at bounding box center [20, 11] width 11 height 11
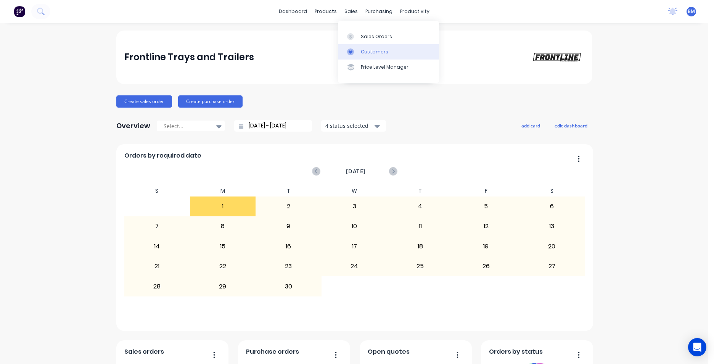
click at [354, 53] on div at bounding box center [352, 51] width 11 height 7
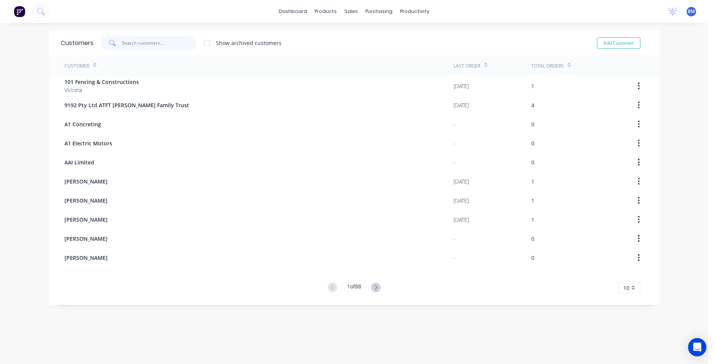
click at [153, 42] on input "text" at bounding box center [159, 42] width 74 height 15
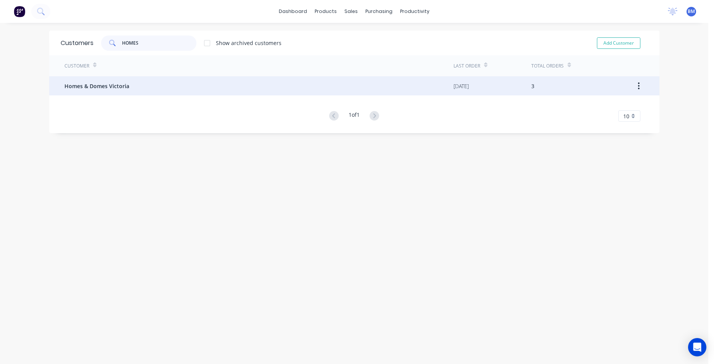
type input "HOMES"
click at [157, 83] on div "Homes & Domes Victoria" at bounding box center [258, 85] width 389 height 19
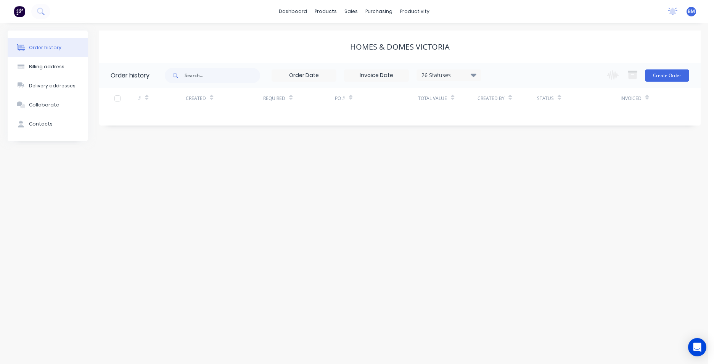
click at [60, 50] on button "Order history" at bounding box center [48, 47] width 80 height 19
click at [671, 71] on button "Create Order" at bounding box center [667, 75] width 44 height 12
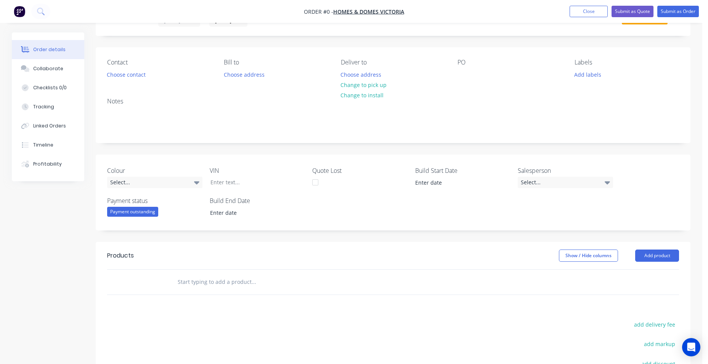
scroll to position [153, 0]
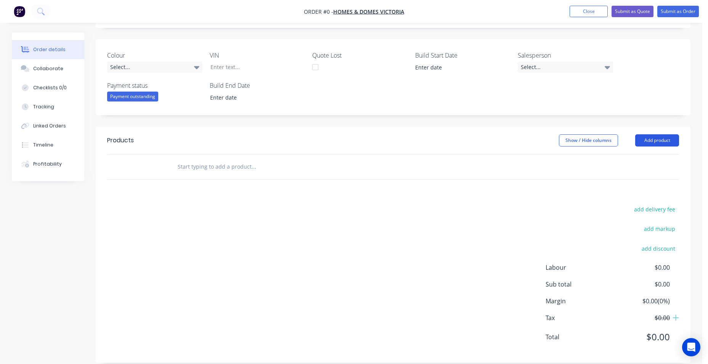
click at [641, 141] on button "Add product" at bounding box center [657, 140] width 44 height 12
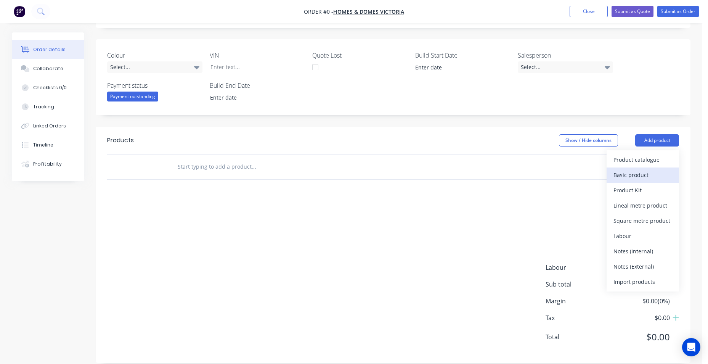
click at [638, 171] on div "Basic product" at bounding box center [643, 174] width 59 height 11
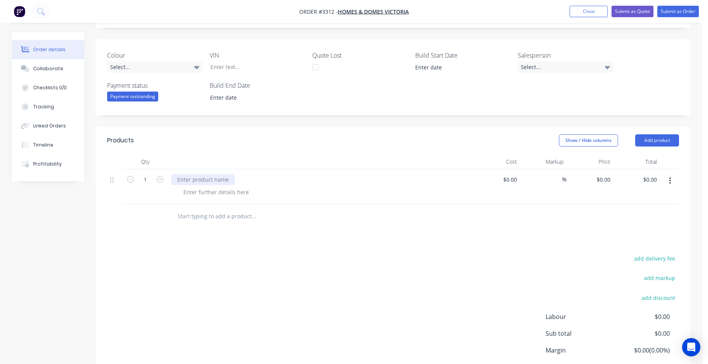
click at [190, 179] on div at bounding box center [203, 179] width 64 height 11
click at [174, 182] on div at bounding box center [203, 179] width 64 height 11
paste div
click at [195, 196] on div at bounding box center [216, 192] width 78 height 11
paste div
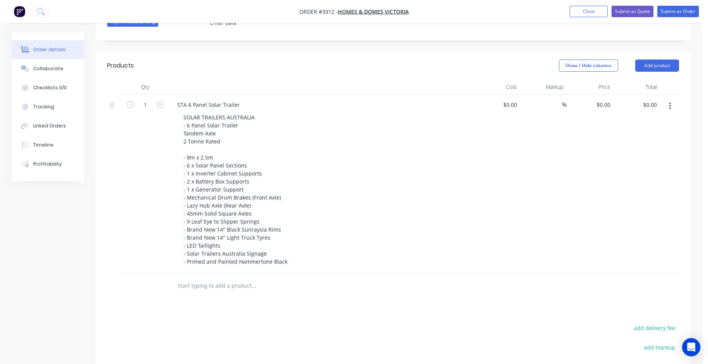
scroll to position [229, 0]
click at [145, 221] on div "1" at bounding box center [145, 182] width 46 height 179
click at [228, 279] on input "text" at bounding box center [253, 284] width 153 height 15
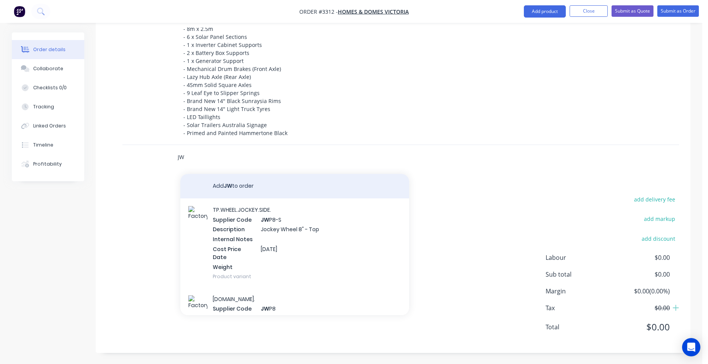
scroll to position [356, 0]
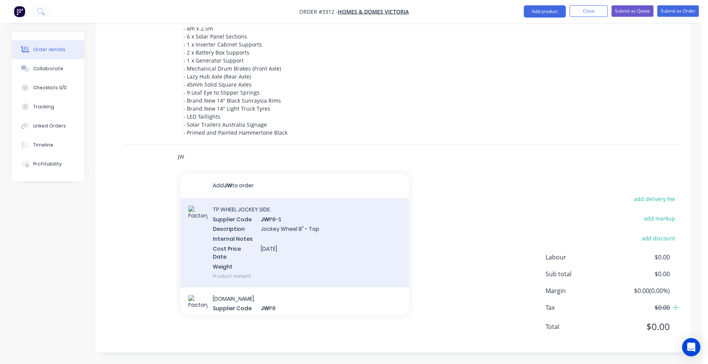
type input "JW"
click at [330, 248] on div "TP.WHEEL.JOCKEY.SIDE. Supplier Code JW P8-S Description Jockey Wheel 8" - Top I…" at bounding box center [294, 242] width 229 height 89
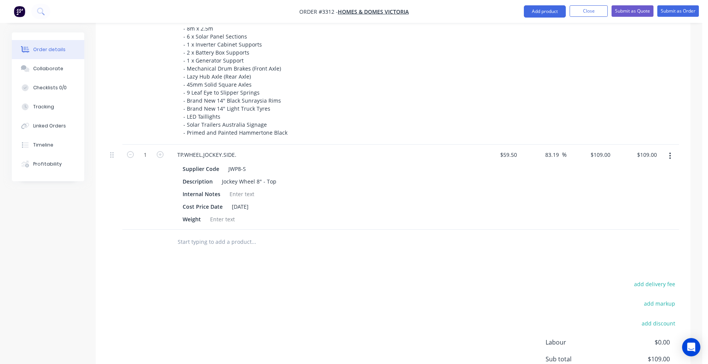
click at [207, 245] on input "text" at bounding box center [253, 241] width 153 height 15
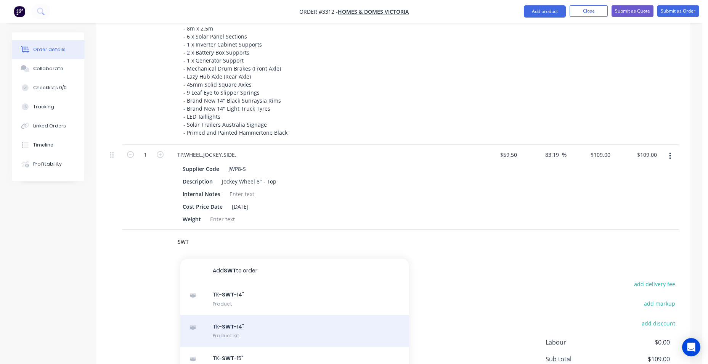
click at [265, 330] on div "TK- SWT -14" Product Kit" at bounding box center [294, 331] width 229 height 32
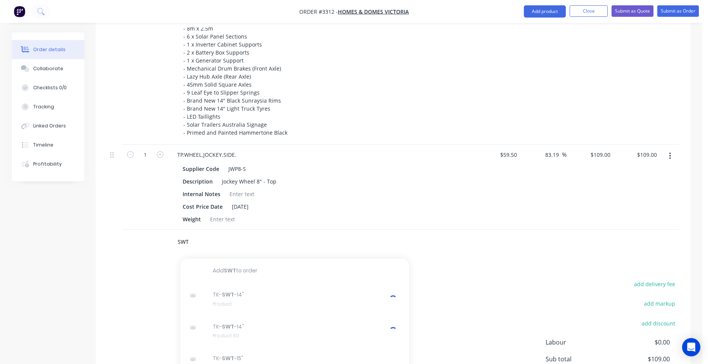
click at [372, 125] on div "SOLAR TRAILERS AUSTRALIA - 6 Panel Solar Trailer Tandem Axle 2 Tonne Rated - 8m…" at bounding box center [323, 60] width 293 height 155
click at [196, 240] on input "SWT" at bounding box center [253, 241] width 153 height 15
type input "S"
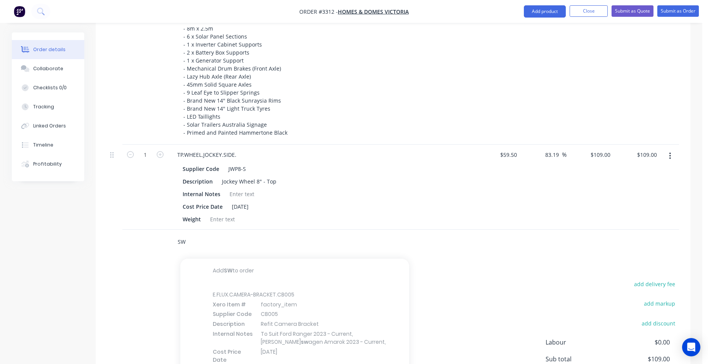
type input "S"
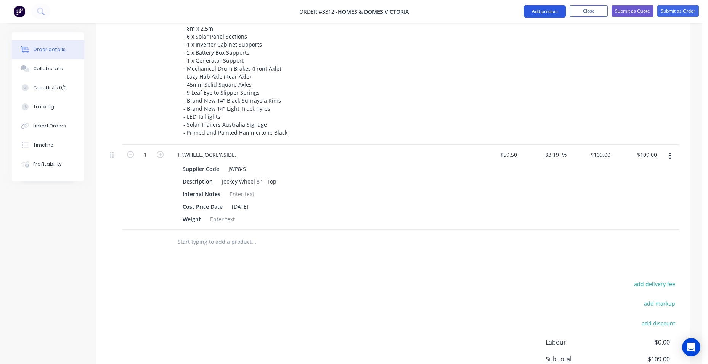
click at [553, 13] on button "Add product" at bounding box center [545, 11] width 42 height 12
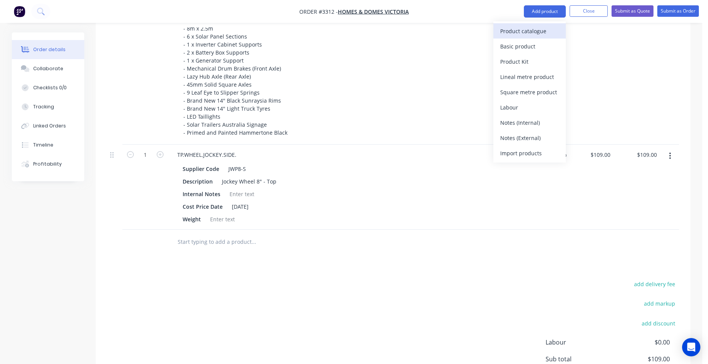
click at [552, 28] on div "Product catalogue" at bounding box center [529, 31] width 59 height 11
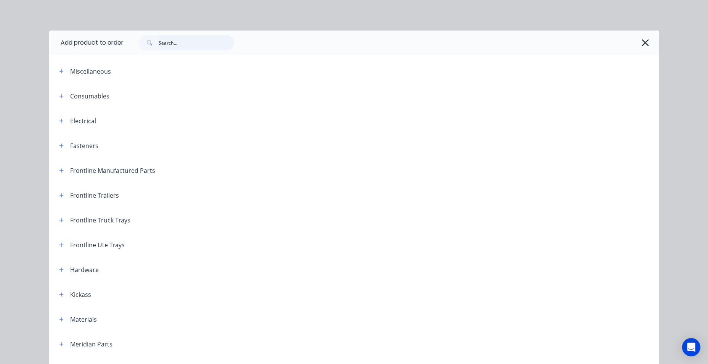
click at [206, 37] on input "text" at bounding box center [197, 42] width 76 height 15
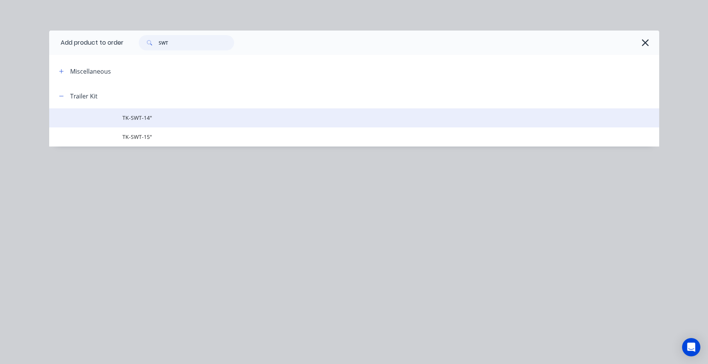
type input "SWT"
click at [159, 117] on span "TK-SWT-14"" at bounding box center [336, 118] width 429 height 8
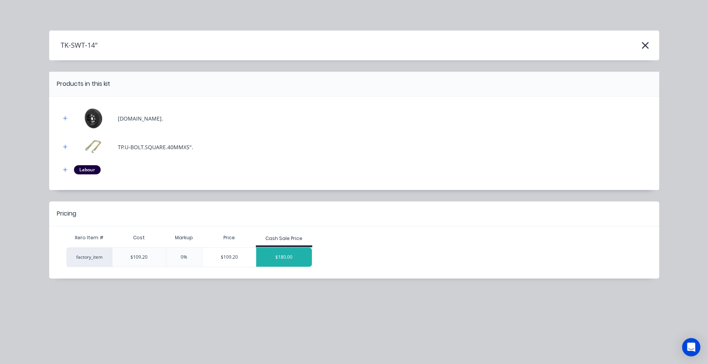
click at [286, 257] on div "$180.00" at bounding box center [284, 257] width 56 height 19
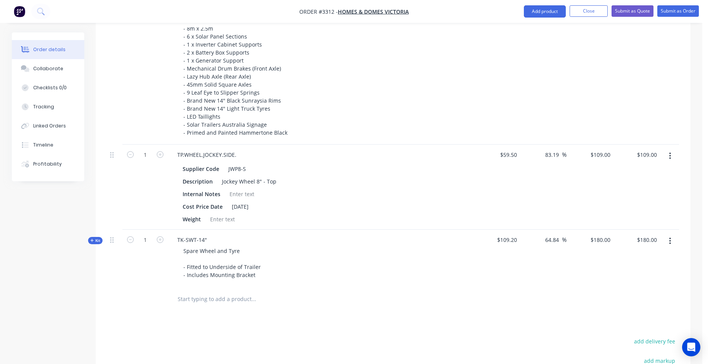
click at [196, 304] on input "text" at bounding box center [253, 298] width 153 height 15
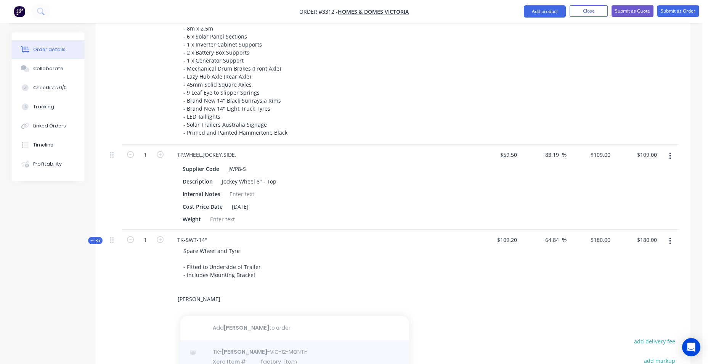
scroll to position [471, 0]
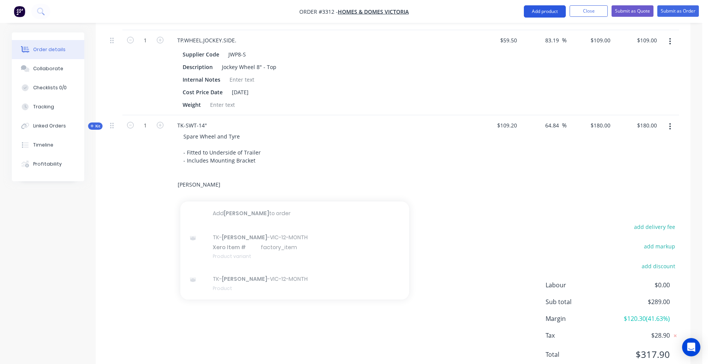
type input "[PERSON_NAME]"
click at [537, 14] on button "Add product" at bounding box center [545, 11] width 42 height 12
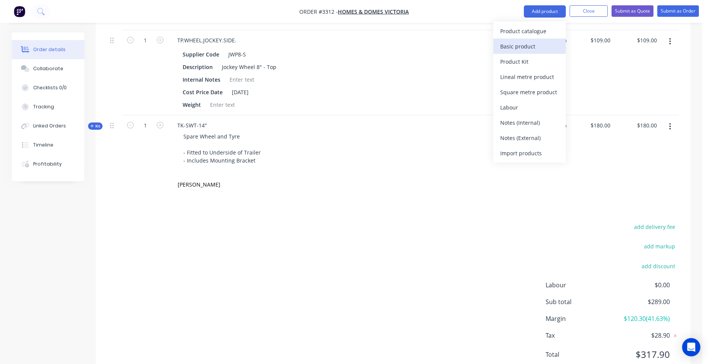
click at [526, 39] on button "Basic product" at bounding box center [530, 46] width 72 height 15
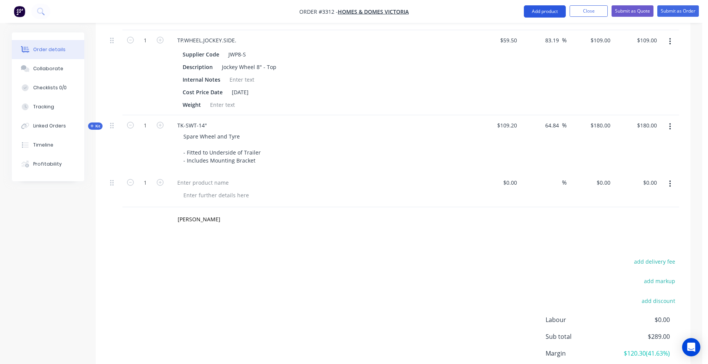
click at [538, 13] on button "Add product" at bounding box center [545, 11] width 42 height 12
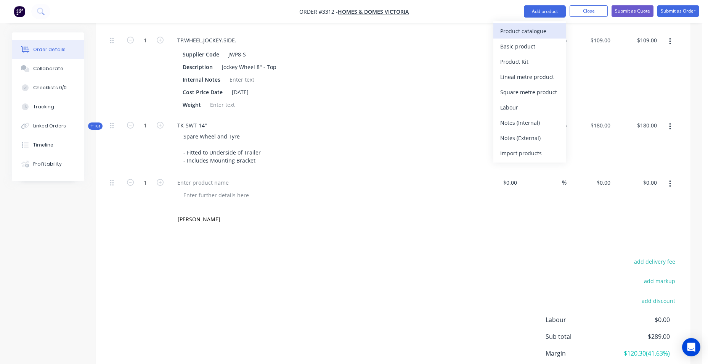
click at [538, 26] on div "Product catalogue" at bounding box center [529, 31] width 59 height 11
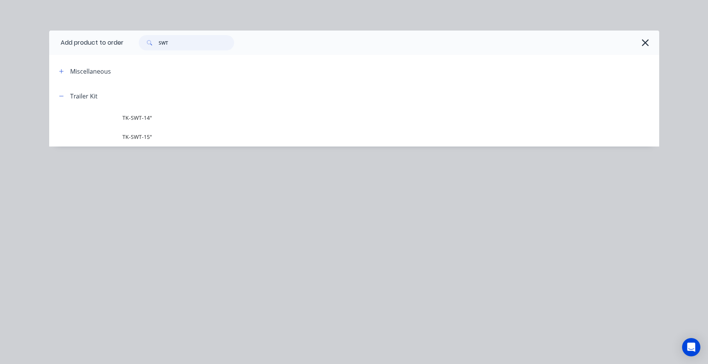
drag, startPoint x: 172, startPoint y: 45, endPoint x: 148, endPoint y: 51, distance: 24.2
click at [148, 51] on div "SWT" at bounding box center [392, 43] width 536 height 24
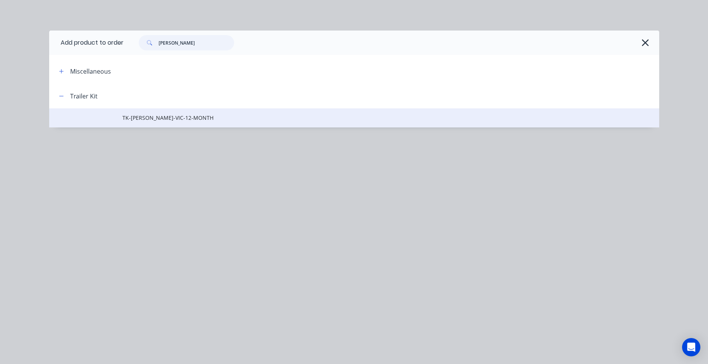
type input "[PERSON_NAME]"
click at [133, 114] on span "TK-[PERSON_NAME]-VIC-12-MONTH" at bounding box center [336, 118] width 429 height 8
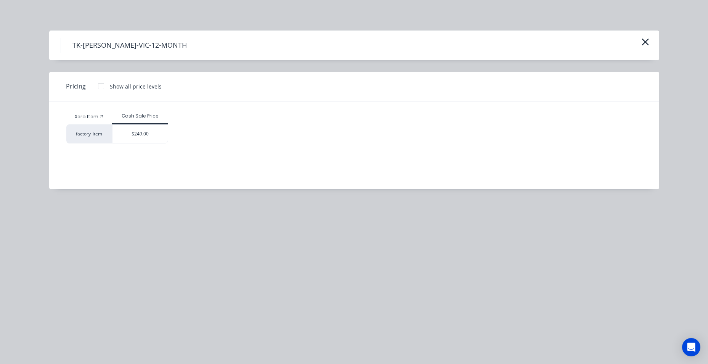
click at [145, 135] on div "$249.00" at bounding box center [141, 134] width 56 height 18
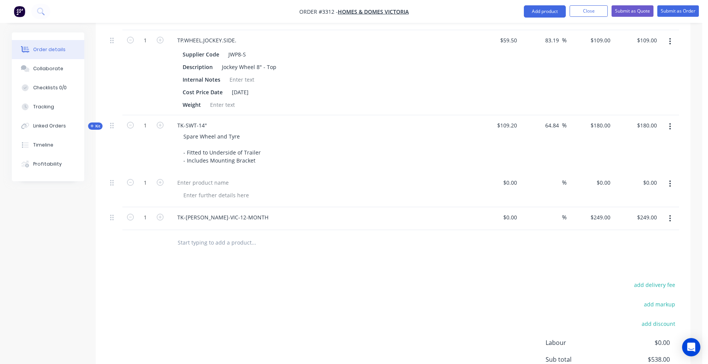
click at [666, 185] on button "button" at bounding box center [670, 184] width 18 height 14
drag, startPoint x: 657, startPoint y: 238, endPoint x: 660, endPoint y: 234, distance: 5.2
click at [658, 238] on div "Delete" at bounding box center [643, 234] width 59 height 11
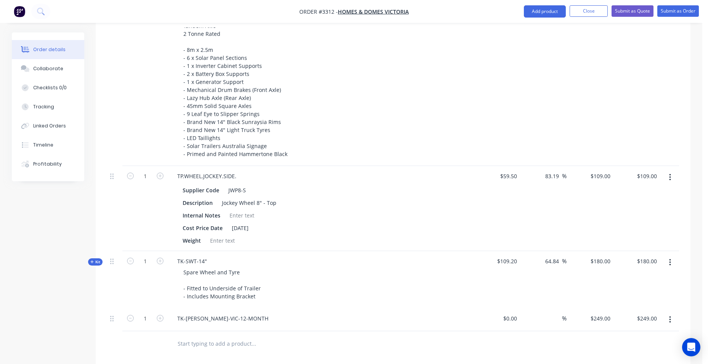
scroll to position [242, 0]
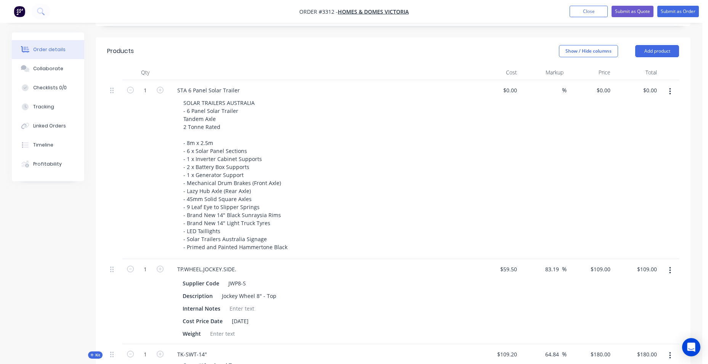
click at [121, 90] on div at bounding box center [114, 169] width 15 height 179
click at [109, 92] on div at bounding box center [114, 169] width 15 height 179
click at [111, 91] on icon at bounding box center [111, 90] width 3 height 7
click at [112, 91] on icon at bounding box center [111, 90] width 3 height 7
click at [670, 90] on icon "button" at bounding box center [670, 91] width 2 height 8
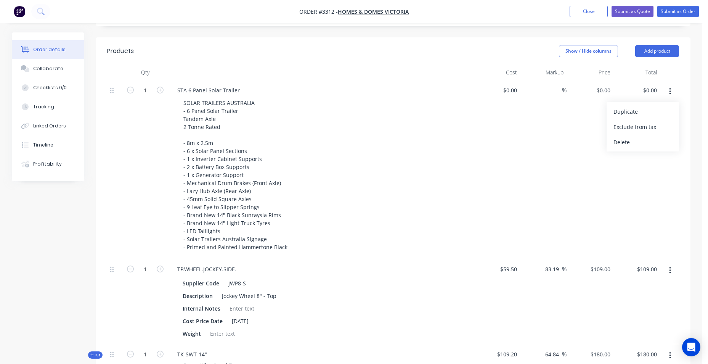
click at [381, 151] on div "SOLAR TRAILERS AUSTRALIA - 6 Panel Solar Trailer Tandem Axle 2 Tonne Rated - 8m…" at bounding box center [323, 174] width 293 height 155
click at [514, 91] on input at bounding box center [512, 90] width 18 height 11
type input "$5,800.00"
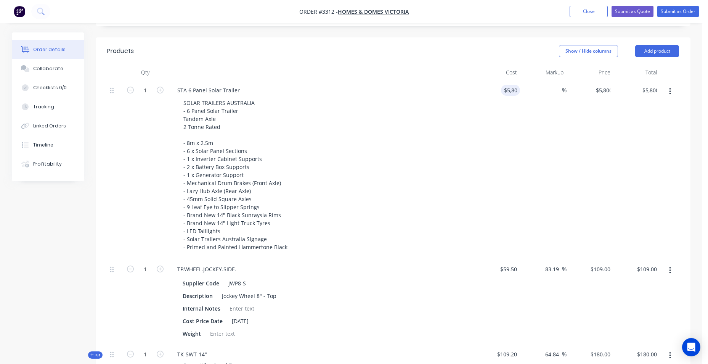
click at [417, 50] on div "Show / Hide columns Add product" at bounding box center [454, 51] width 450 height 12
drag, startPoint x: 648, startPoint y: 47, endPoint x: 643, endPoint y: 51, distance: 5.4
click at [648, 48] on button "Add product" at bounding box center [657, 51] width 44 height 12
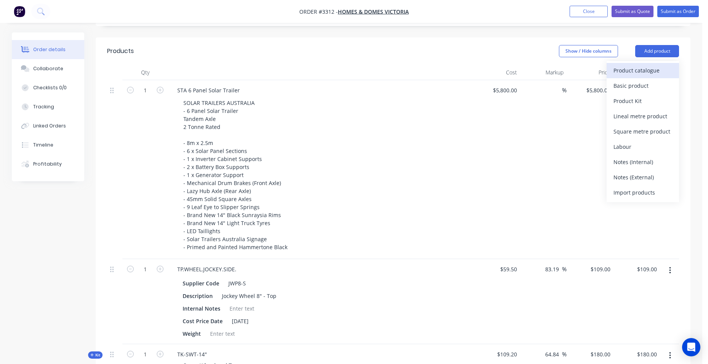
click at [646, 74] on div "Product catalogue" at bounding box center [643, 70] width 59 height 11
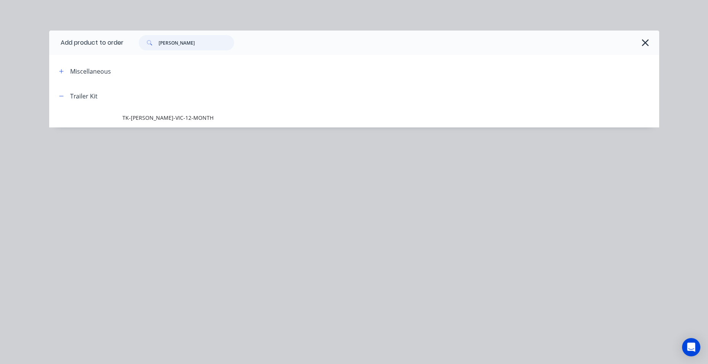
drag, startPoint x: 178, startPoint y: 38, endPoint x: 137, endPoint y: 51, distance: 43.3
click at [137, 47] on div "[PERSON_NAME]" at bounding box center [182, 42] width 103 height 15
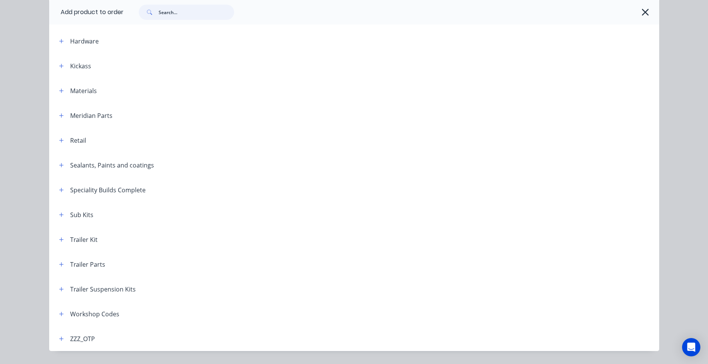
scroll to position [229, 0]
click at [59, 290] on icon "button" at bounding box center [61, 288] width 4 height 4
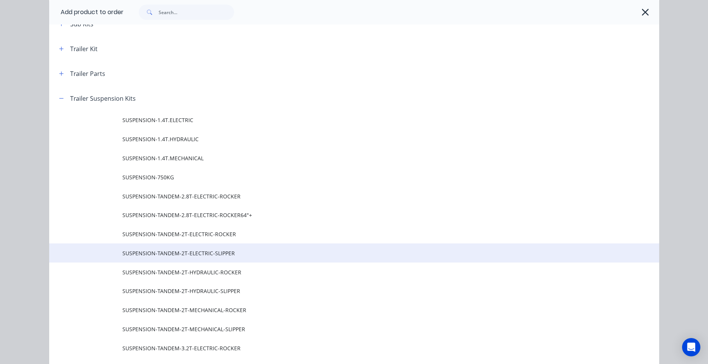
scroll to position [420, 0]
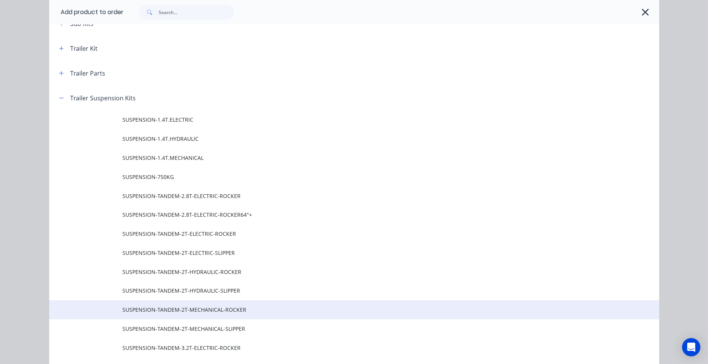
click at [154, 306] on span "SUSPENSION-TANDEM-2T-MECHANICAL-ROCKER" at bounding box center [336, 310] width 429 height 8
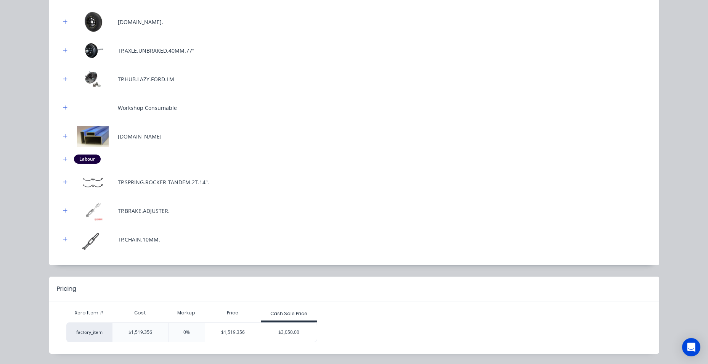
scroll to position [320, 0]
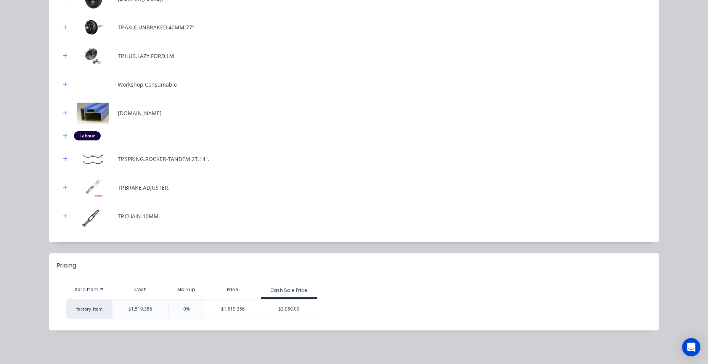
click at [303, 304] on div "$3,050.00" at bounding box center [289, 308] width 56 height 19
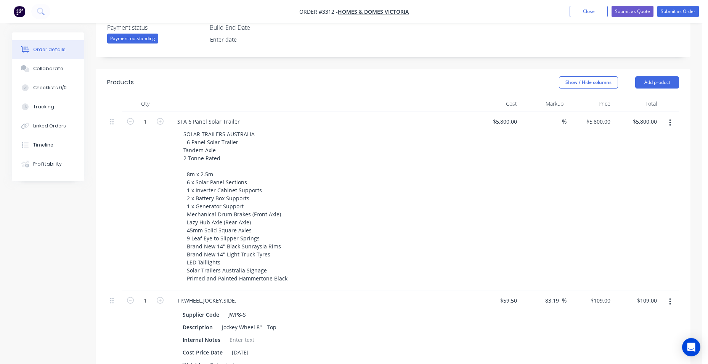
scroll to position [107, 0]
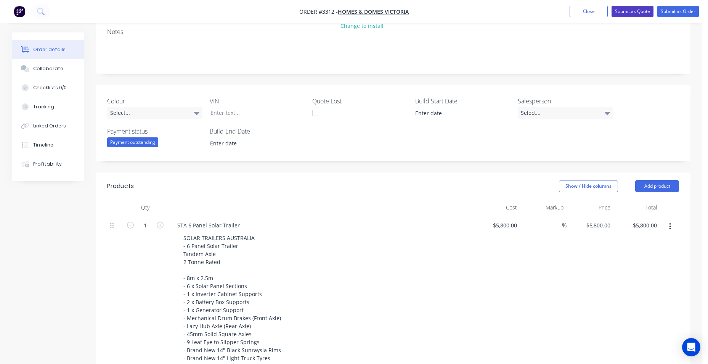
click at [632, 9] on button "Submit as Quote" at bounding box center [633, 11] width 42 height 11
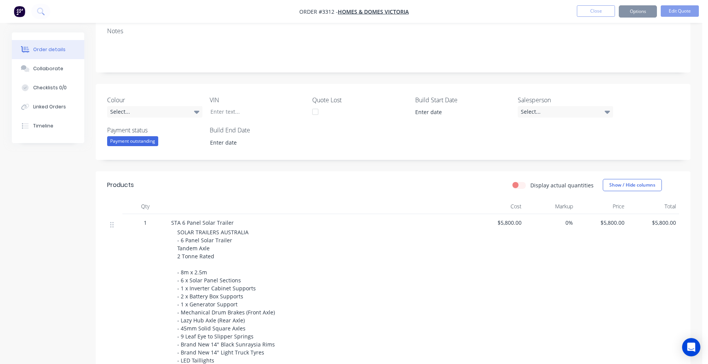
scroll to position [0, 0]
